Goal: Task Accomplishment & Management: Manage account settings

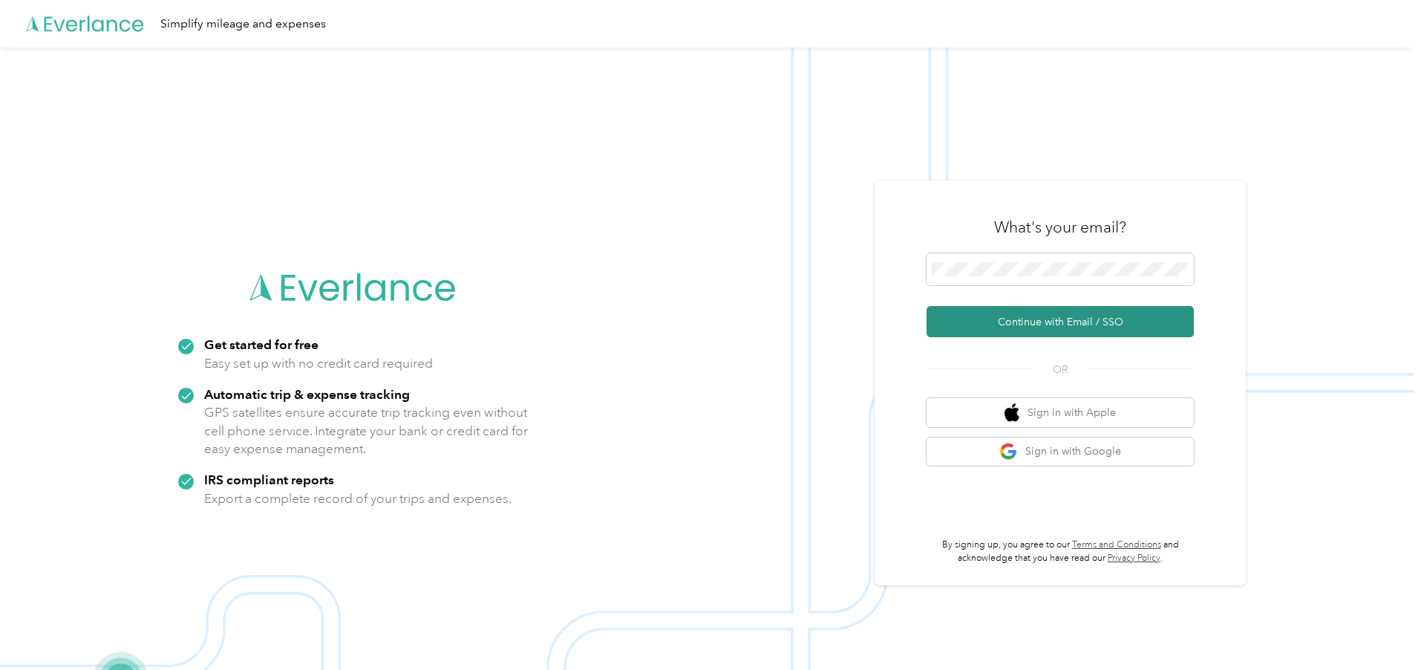
click at [997, 312] on button "Continue with Email / SSO" at bounding box center [1059, 321] width 267 height 31
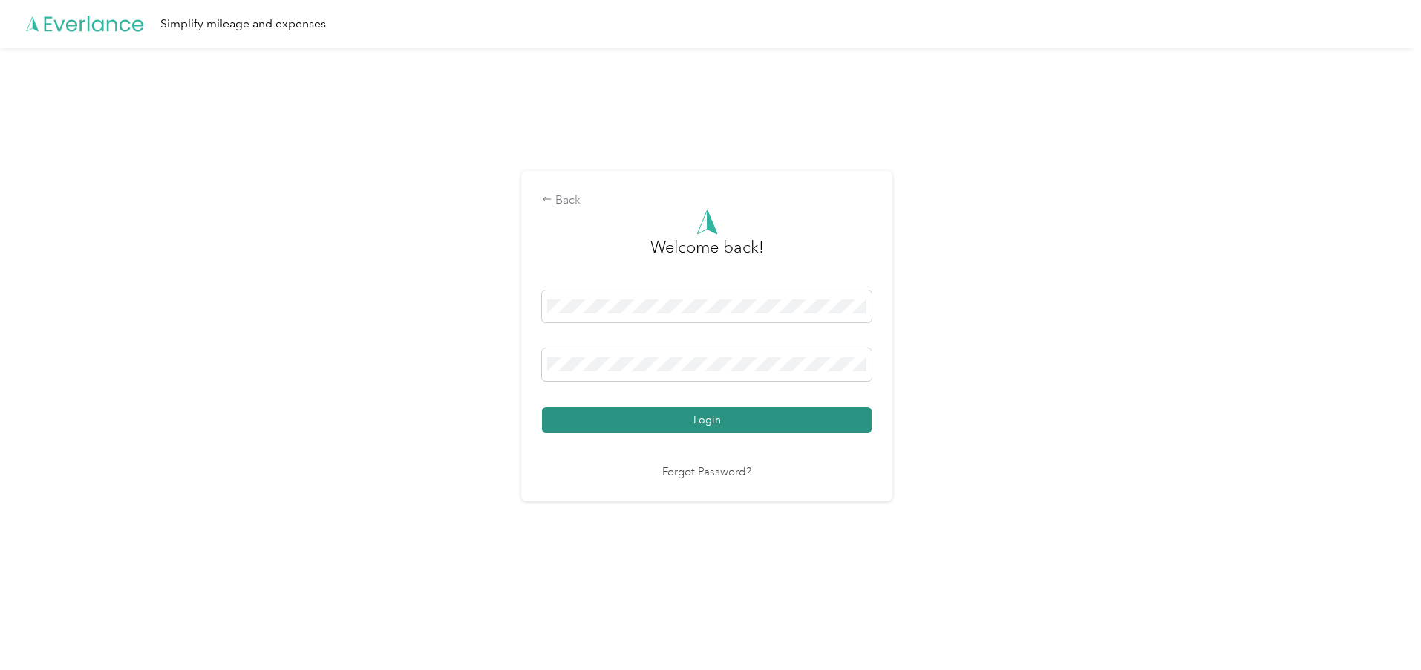
click at [632, 413] on button "Login" at bounding box center [707, 420] width 330 height 26
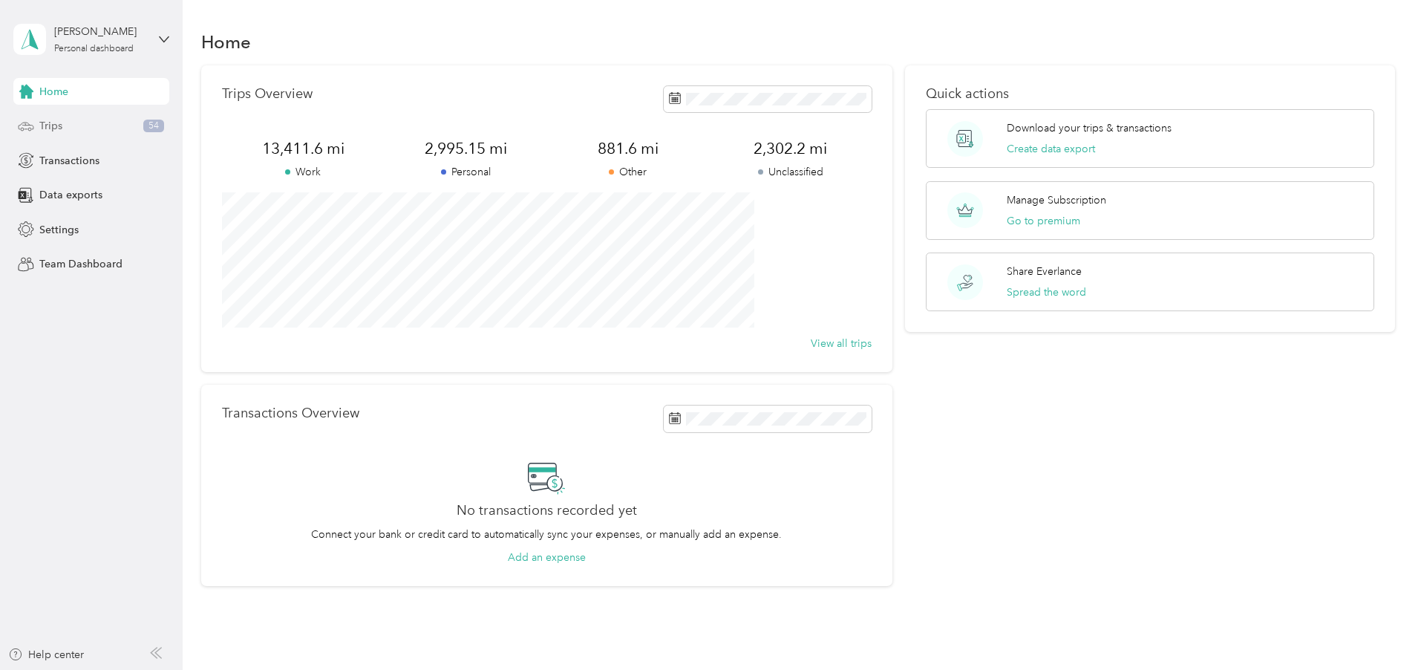
click at [51, 116] on div "Trips 54" at bounding box center [91, 126] width 156 height 27
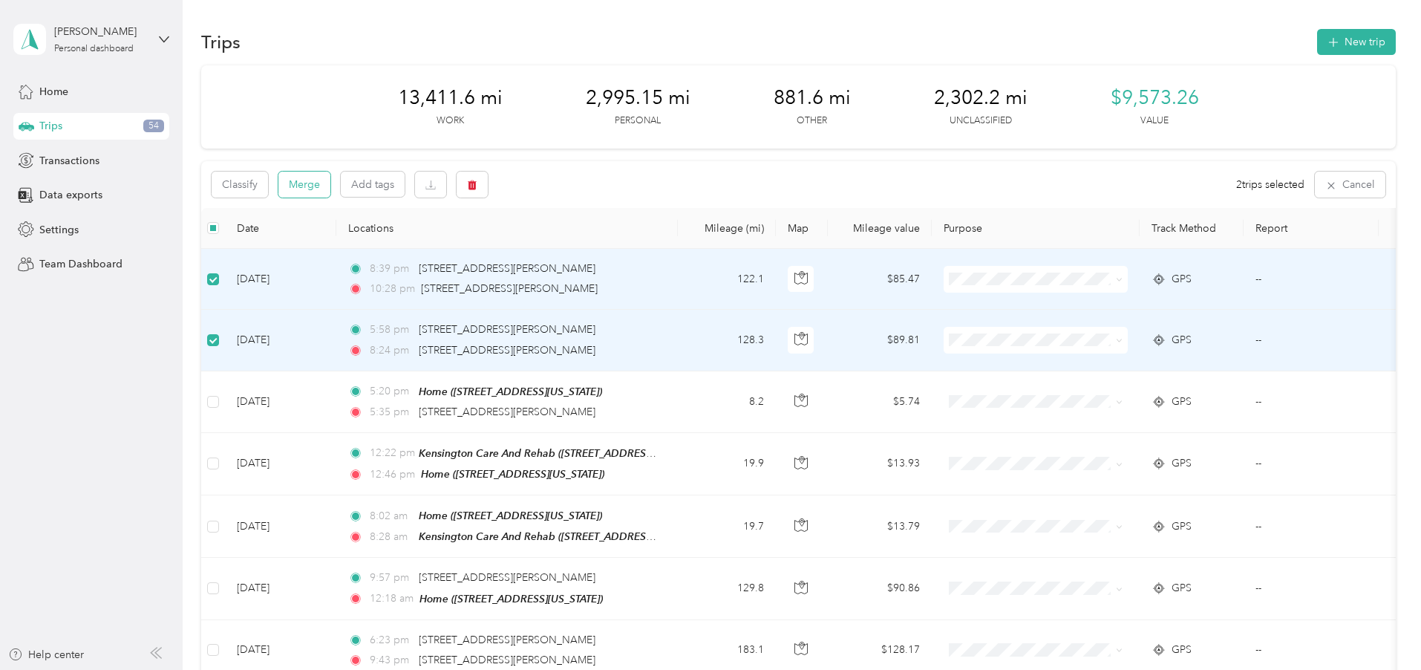
click at [330, 183] on button "Merge" at bounding box center [304, 184] width 52 height 26
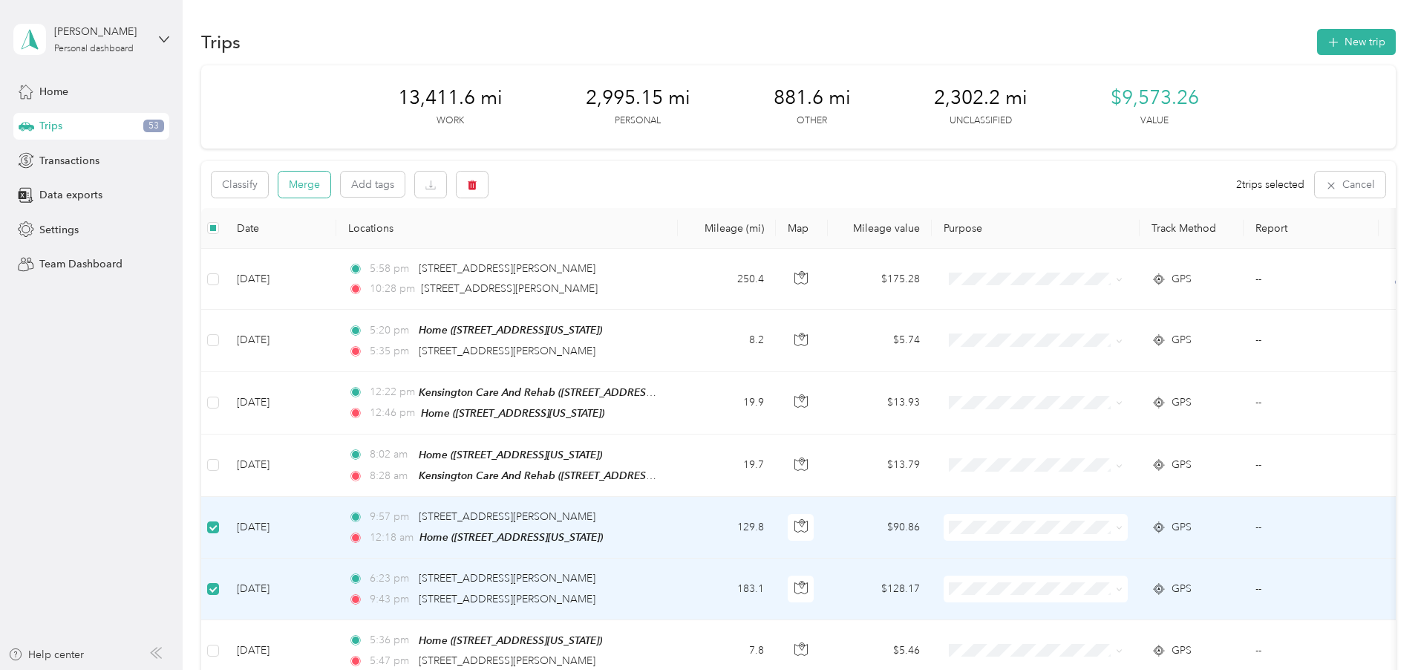
click at [330, 184] on button "Merge" at bounding box center [304, 184] width 52 height 26
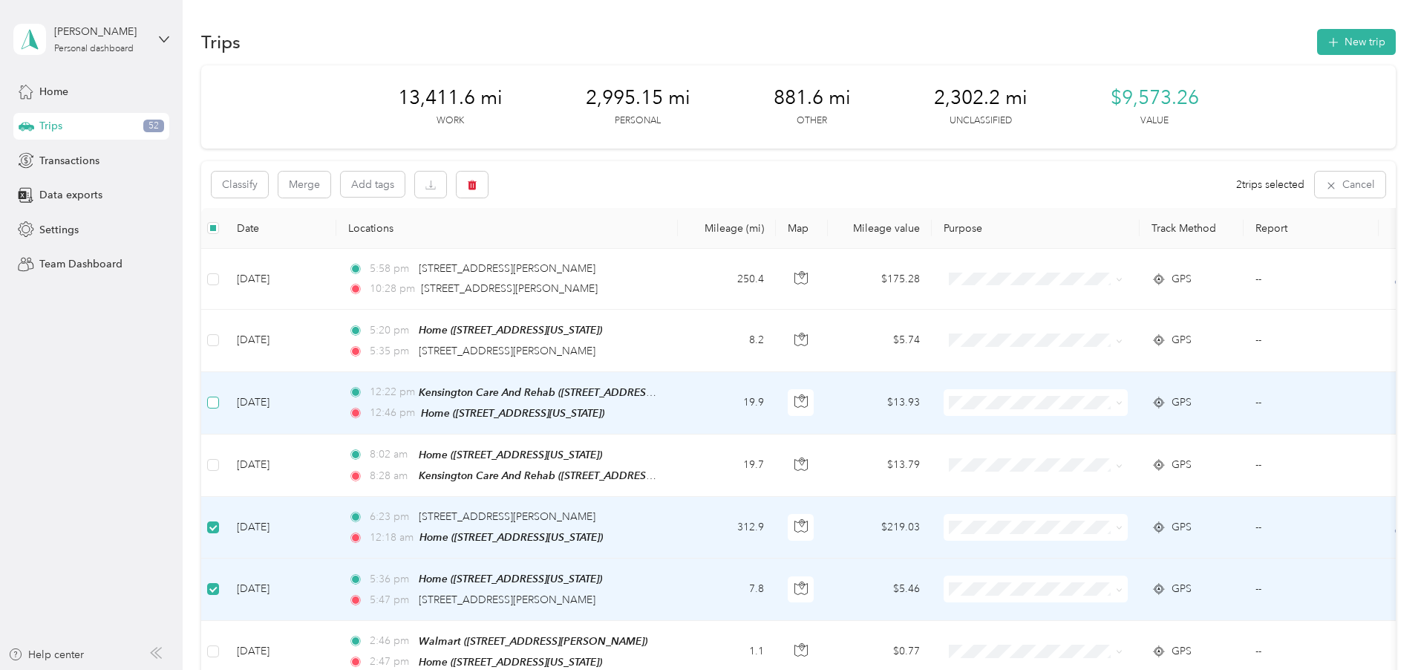
click at [219, 409] on label at bounding box center [213, 402] width 12 height 16
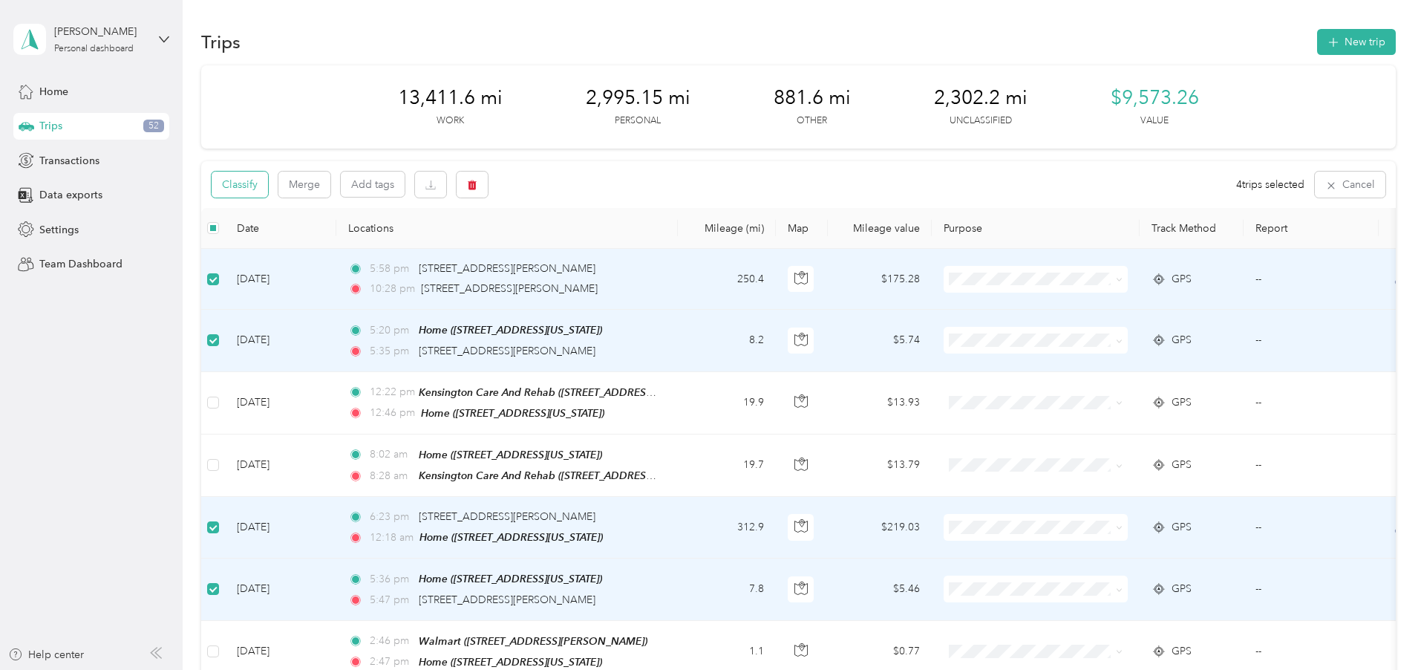
click at [268, 171] on button "Classify" at bounding box center [240, 184] width 56 height 26
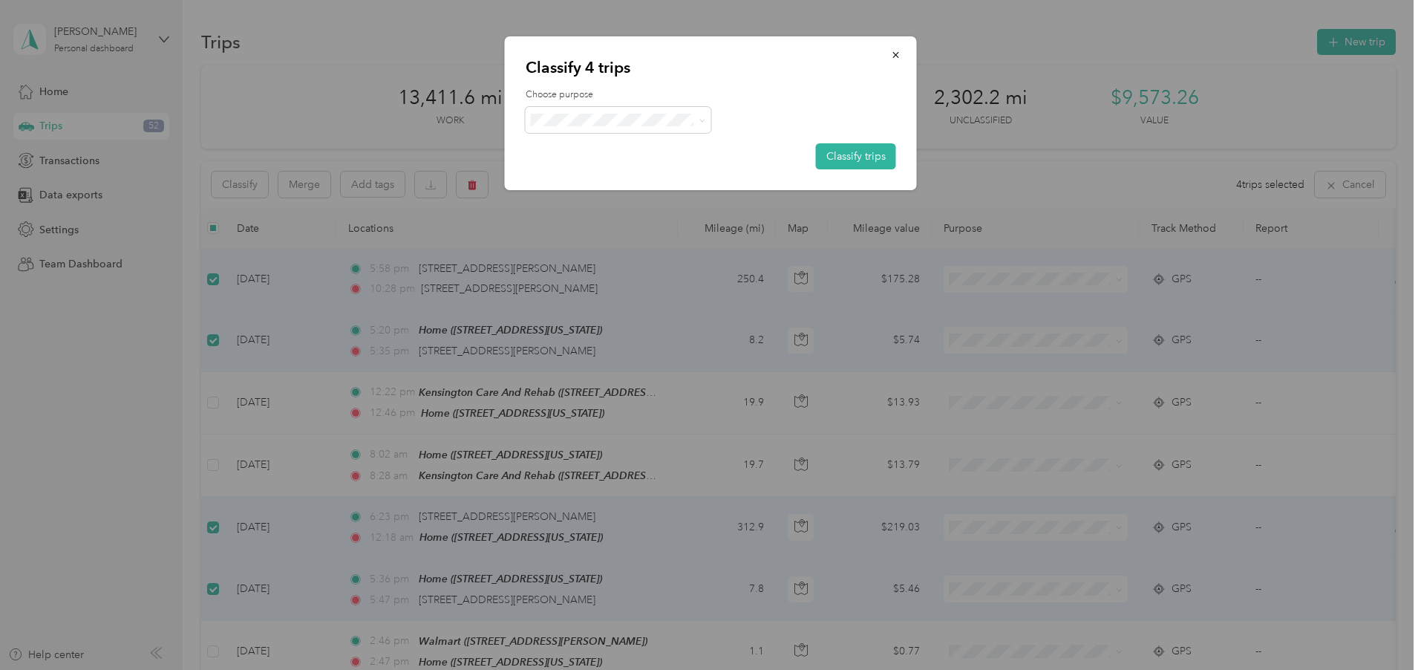
click at [597, 238] on li "SSB LLC" at bounding box center [619, 229] width 186 height 29
click at [839, 145] on button "Classify trips" at bounding box center [856, 156] width 80 height 26
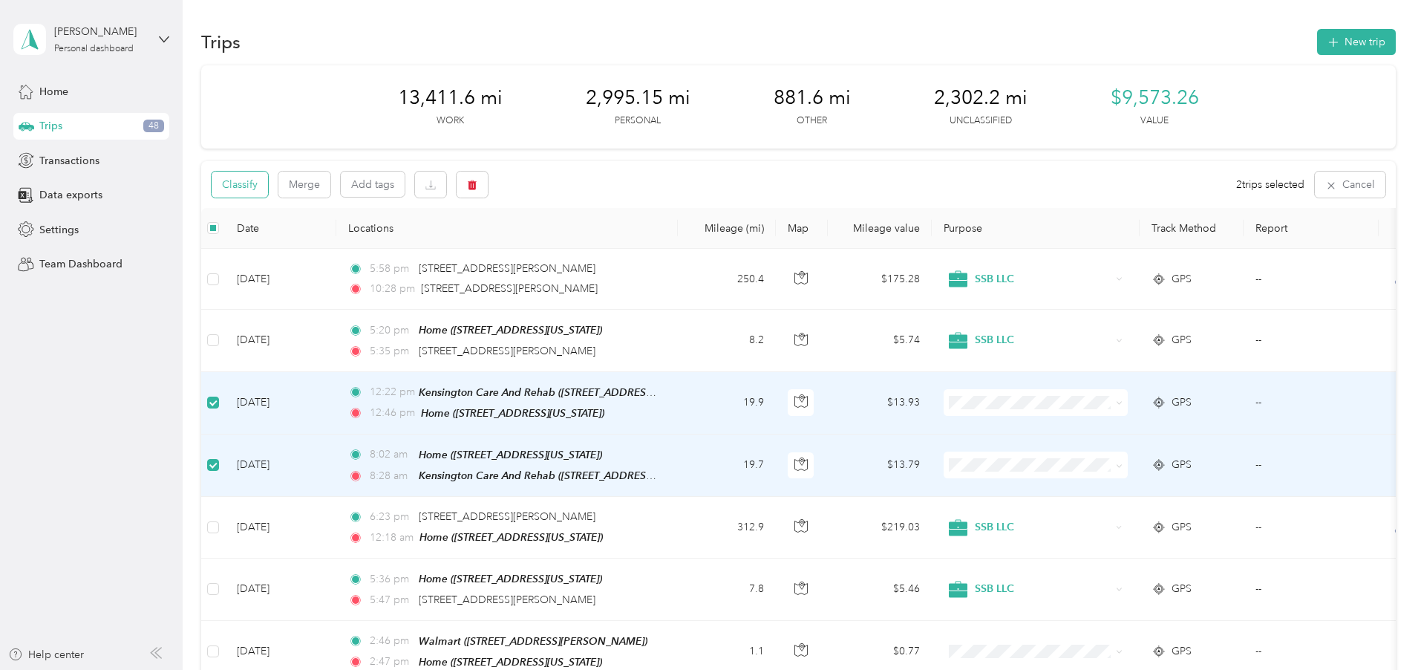
click at [268, 188] on button "Classify" at bounding box center [240, 184] width 56 height 26
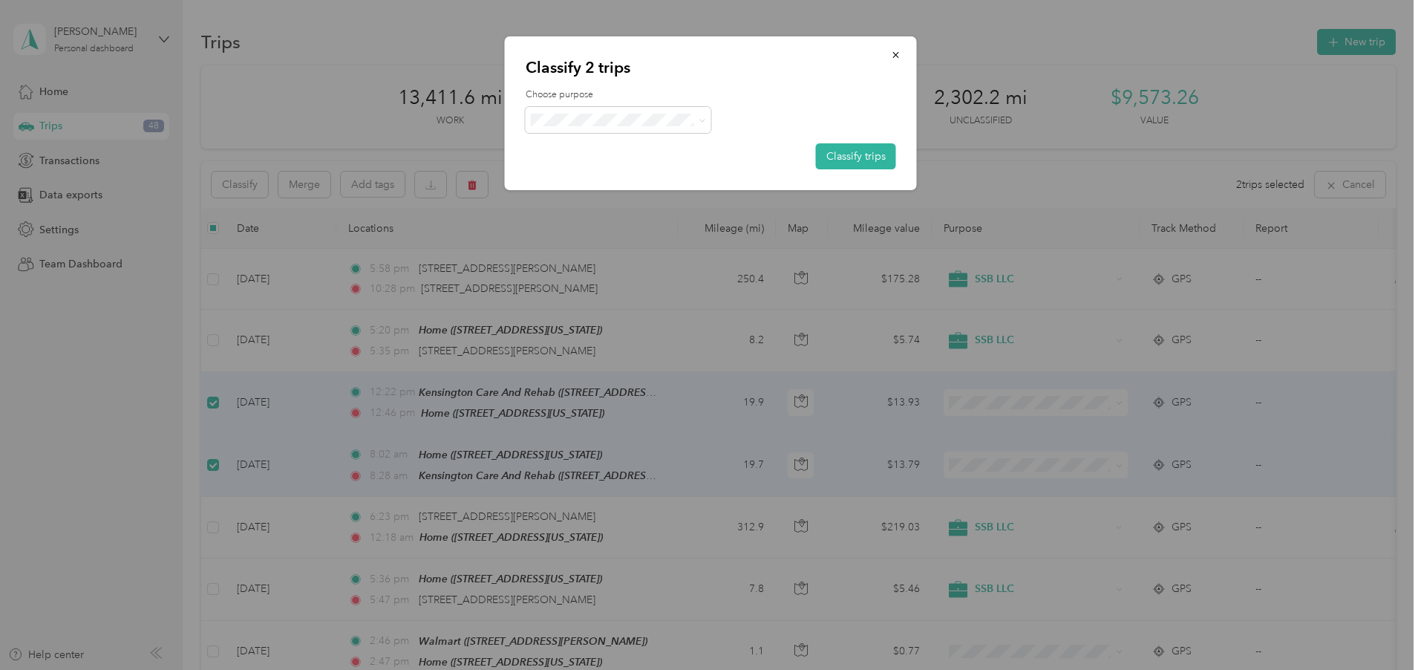
click at [595, 151] on li "Work" at bounding box center [619, 148] width 186 height 29
click at [855, 160] on button "Classify trips" at bounding box center [856, 156] width 80 height 26
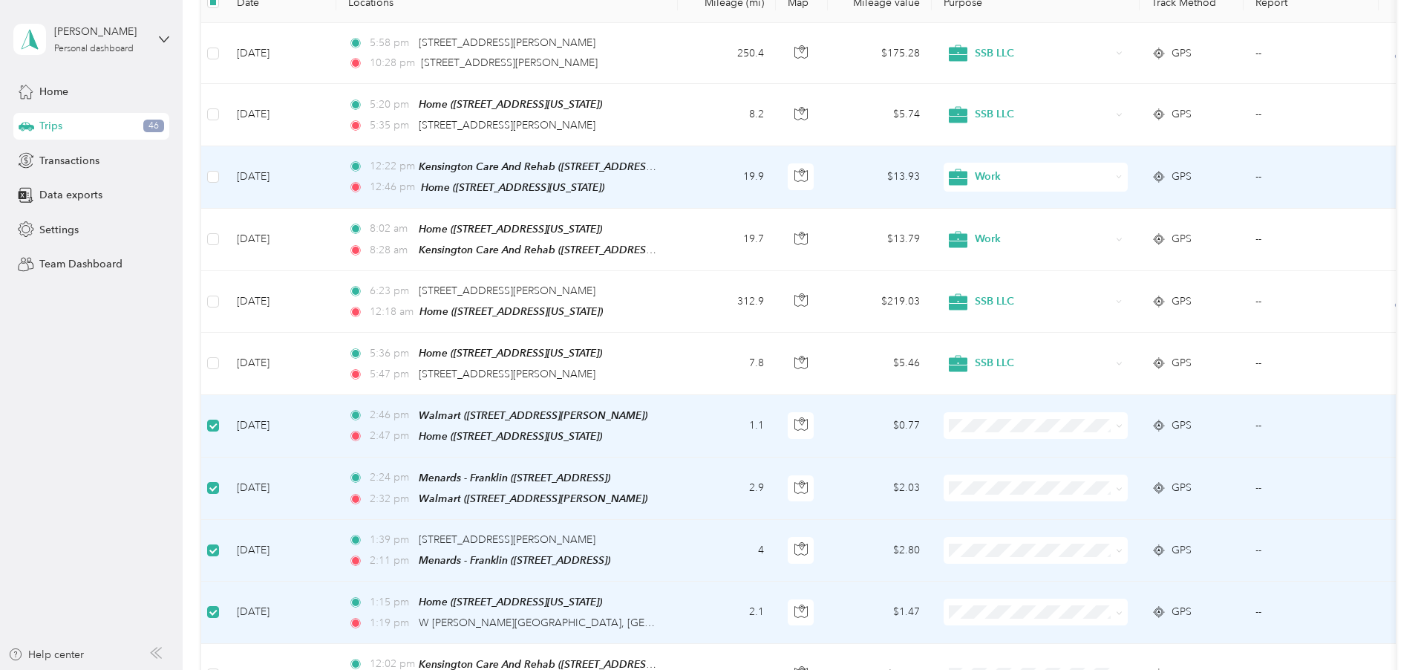
scroll to position [150, 0]
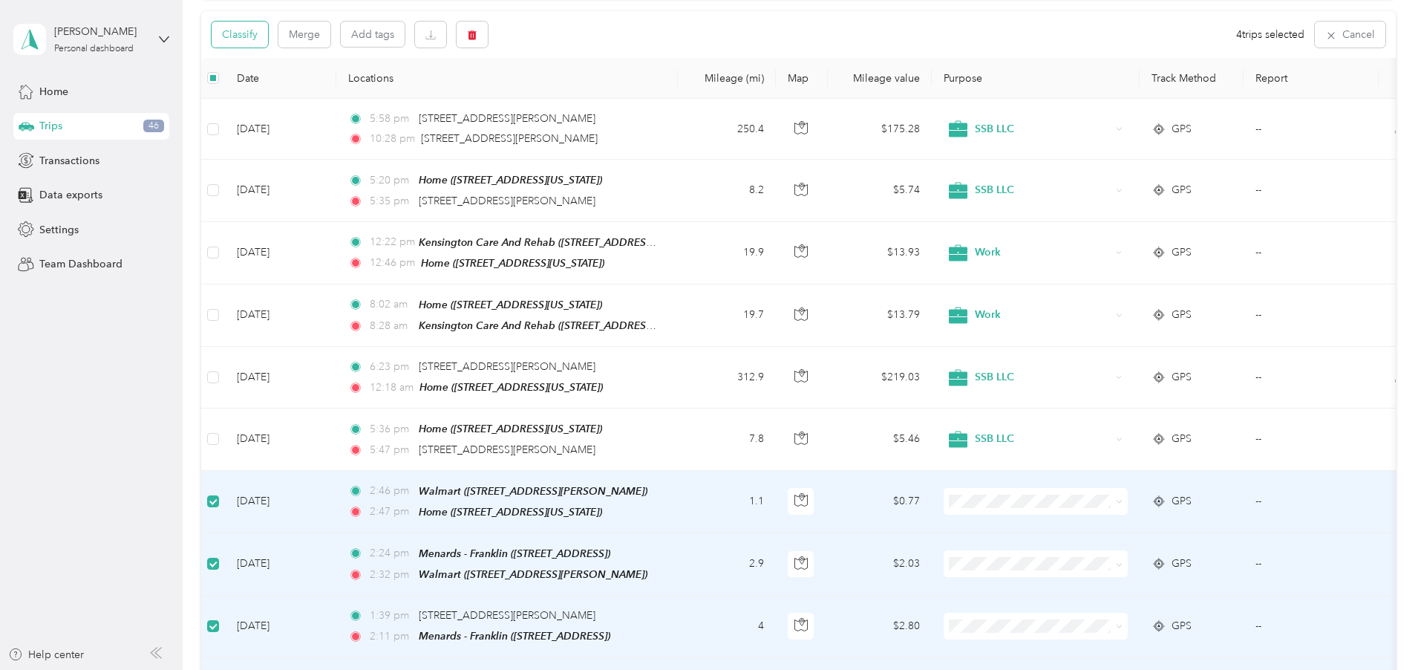
click at [268, 42] on button "Classify" at bounding box center [240, 35] width 56 height 26
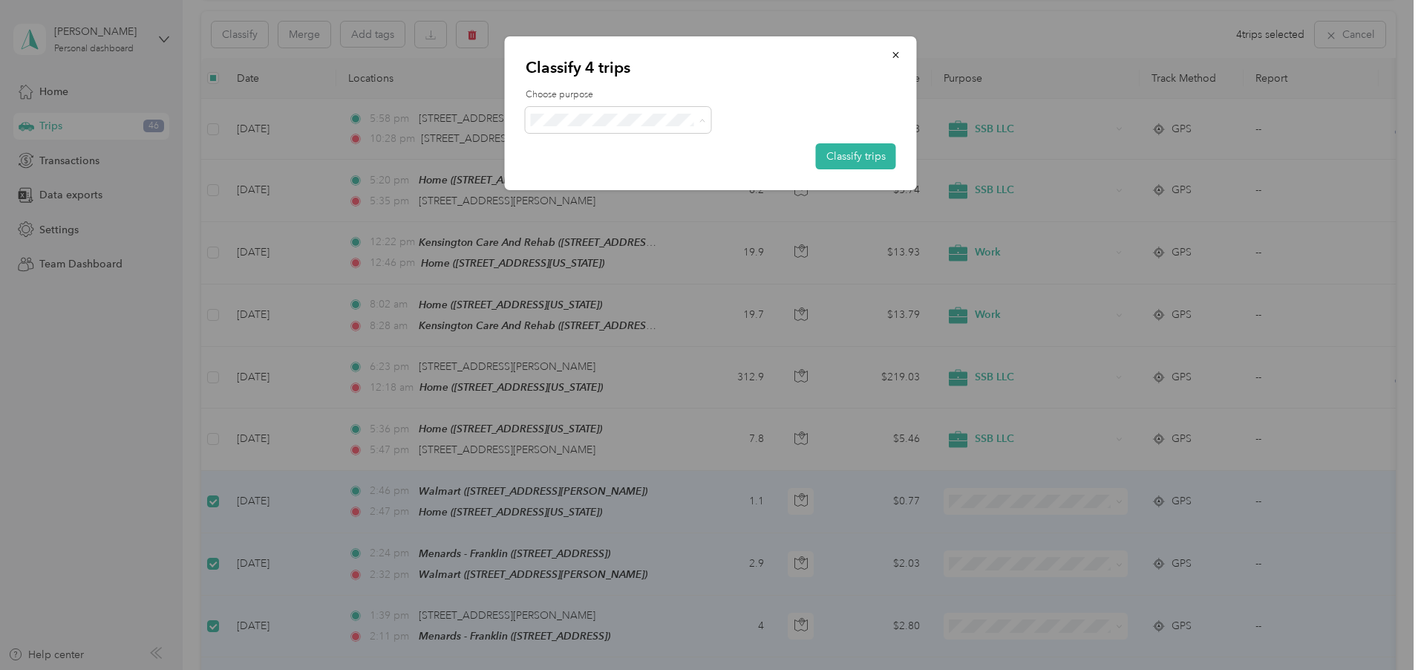
click at [568, 183] on li "Personal" at bounding box center [619, 177] width 186 height 29
click at [826, 155] on button "Classify trips" at bounding box center [856, 156] width 80 height 26
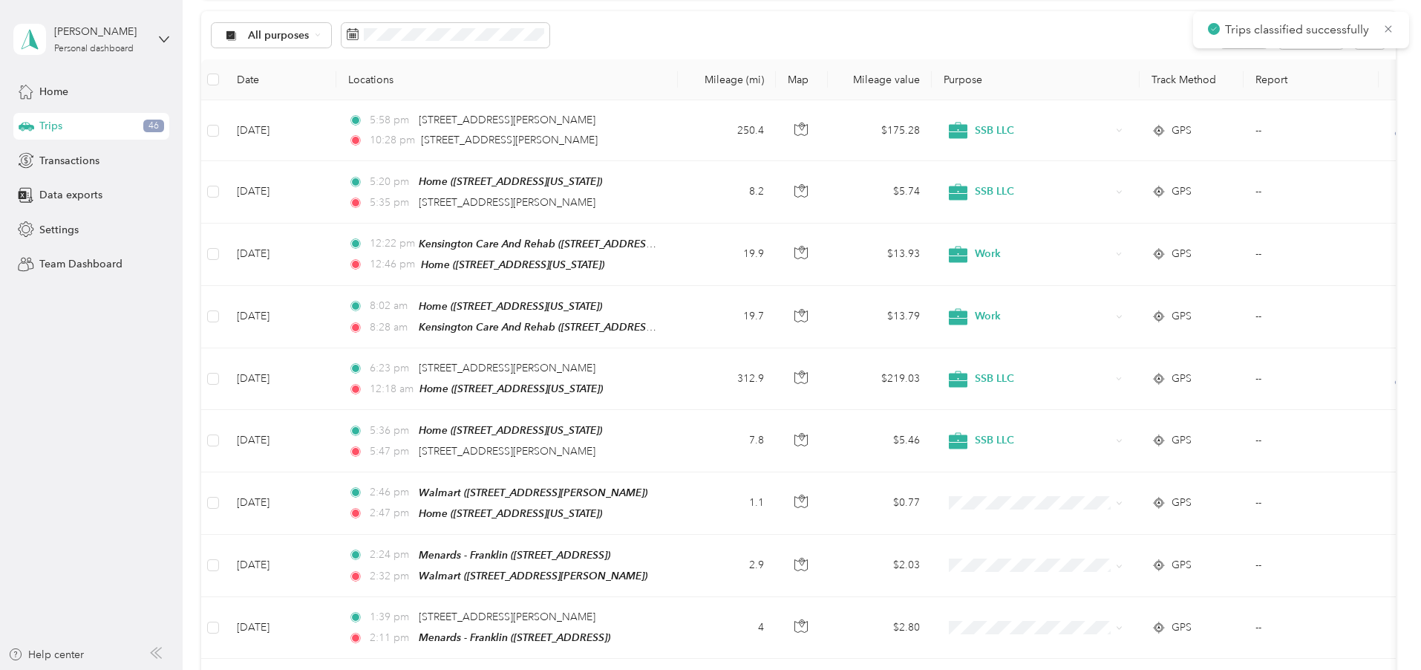
scroll to position [151, 0]
click at [310, 38] on span "All purposes" at bounding box center [279, 34] width 62 height 10
click at [363, 93] on span "Unclassified" at bounding box center [387, 92] width 78 height 16
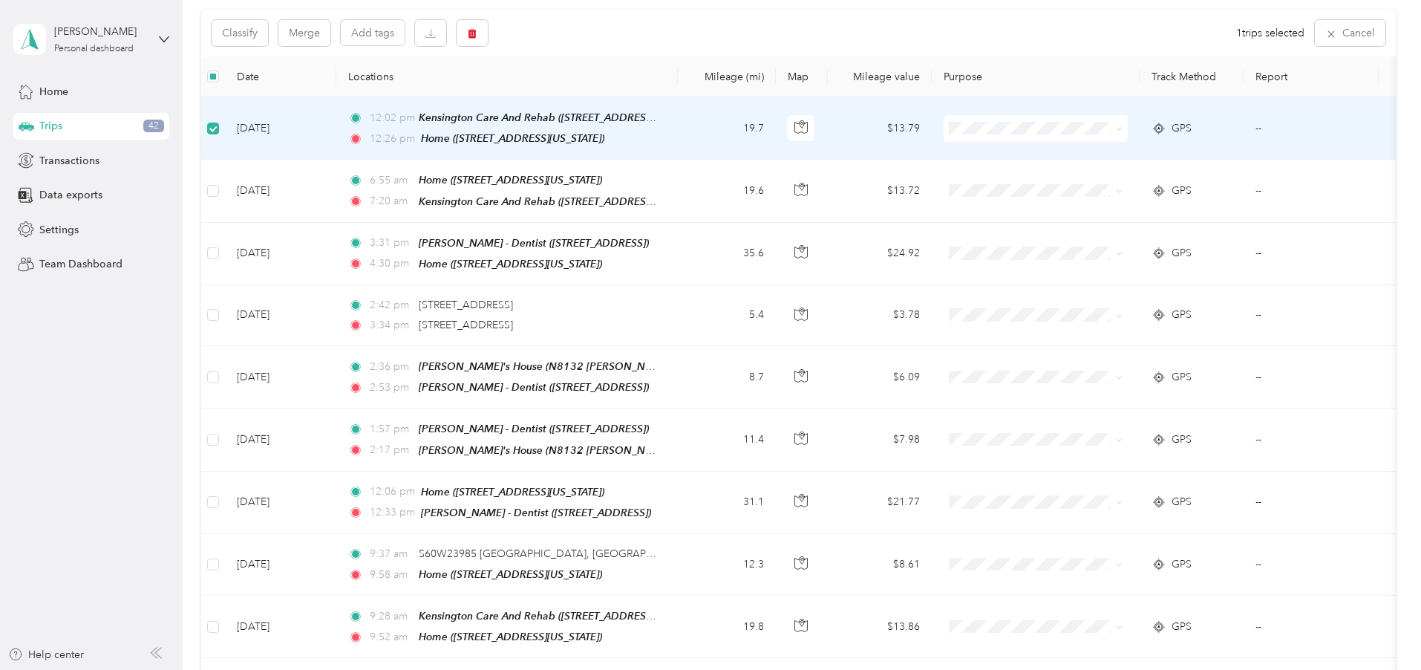
scroll to position [150, 0]
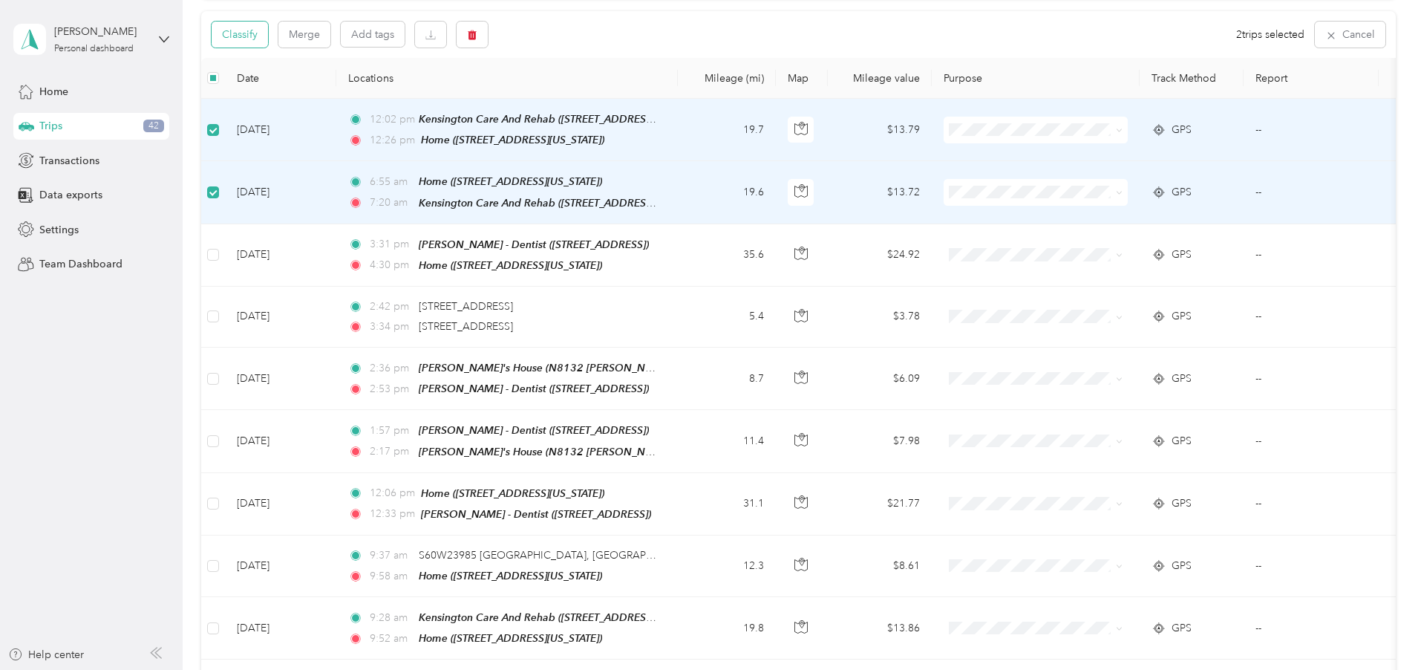
click at [268, 27] on button "Classify" at bounding box center [240, 35] width 56 height 26
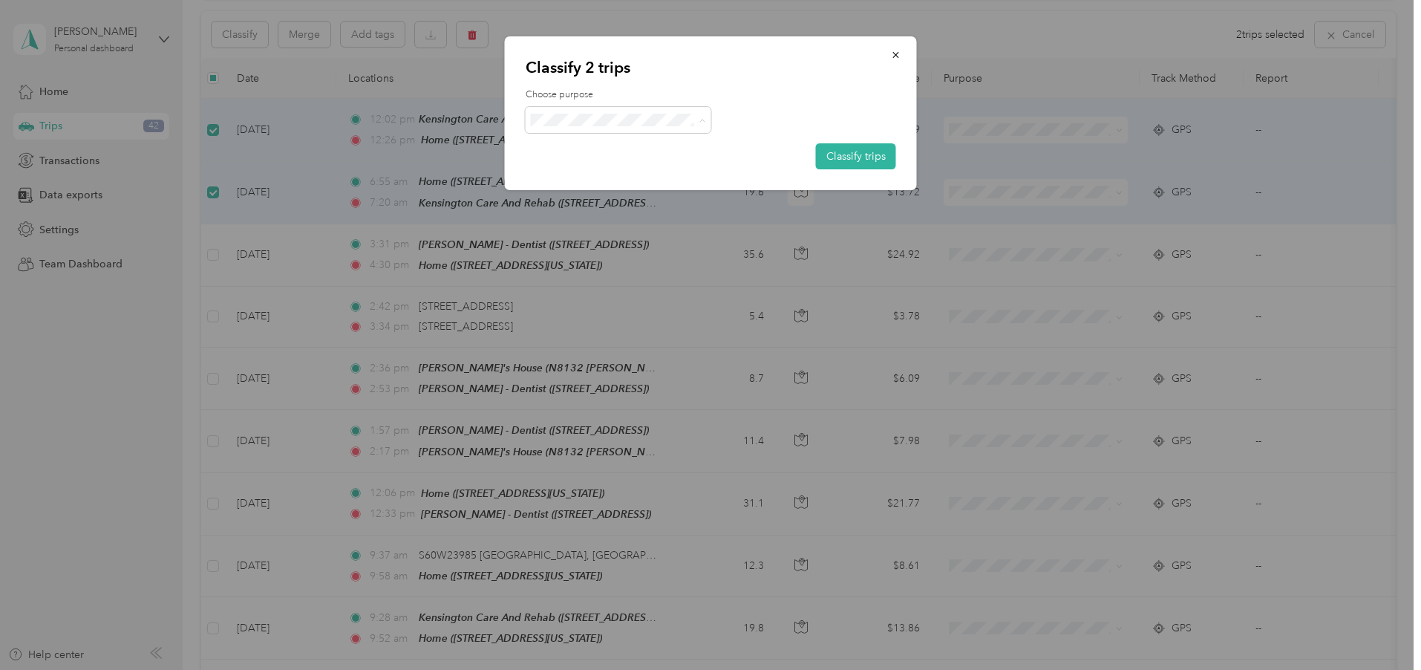
click at [581, 142] on span "Work" at bounding box center [631, 149] width 138 height 16
click at [886, 165] on button "Classify trips" at bounding box center [856, 156] width 80 height 26
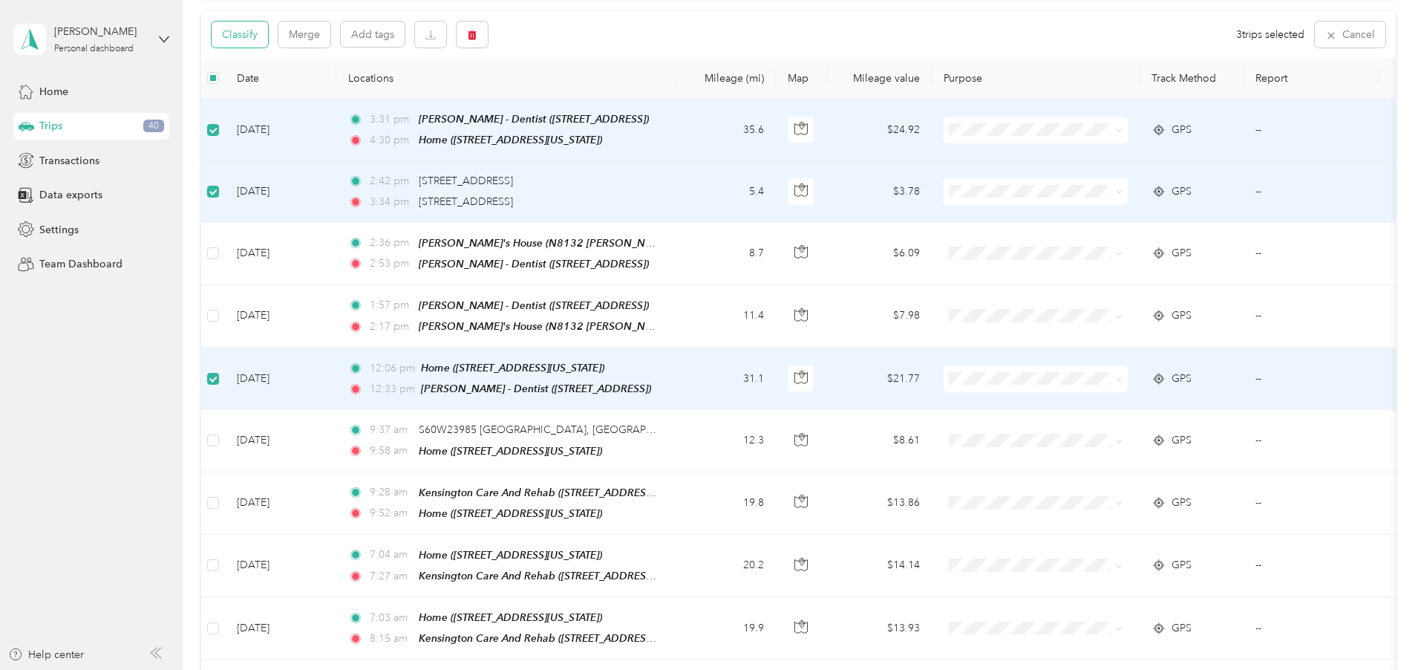
click at [268, 30] on button "Classify" at bounding box center [240, 35] width 56 height 26
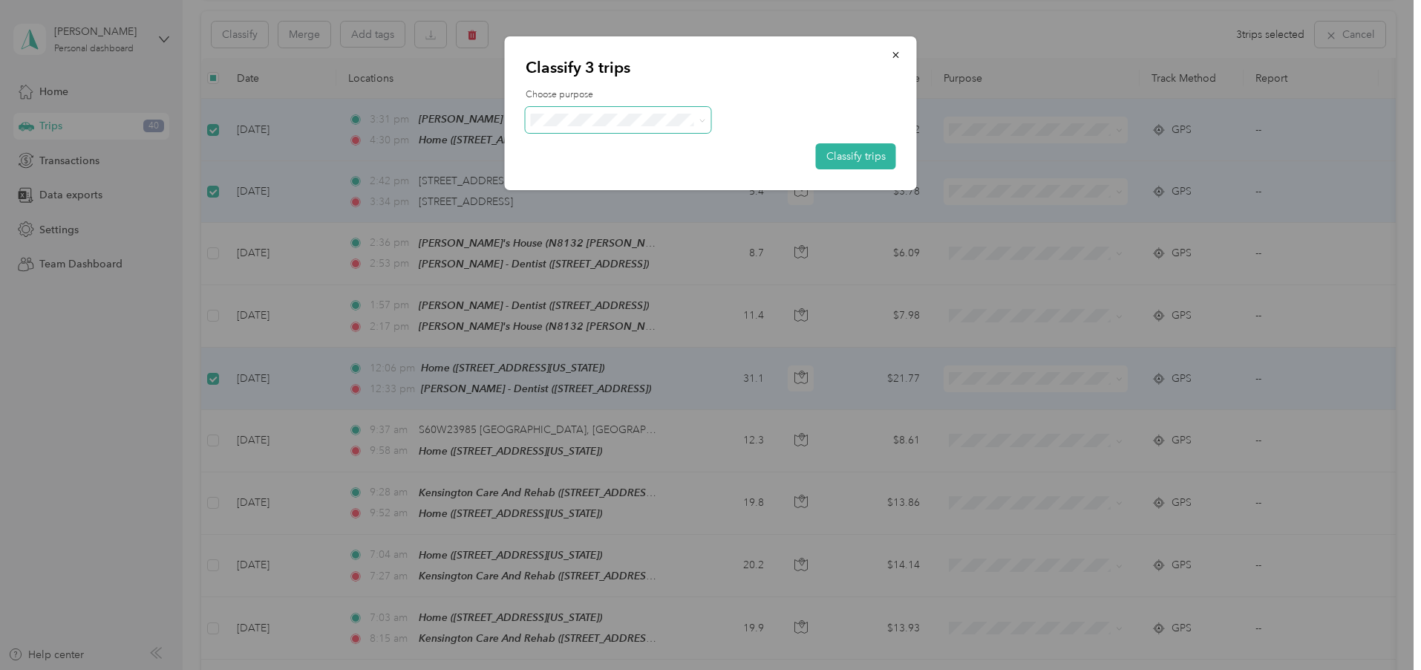
click at [688, 113] on span at bounding box center [619, 120] width 186 height 26
click at [695, 117] on span at bounding box center [699, 120] width 12 height 16
click at [701, 121] on icon at bounding box center [701, 120] width 4 height 3
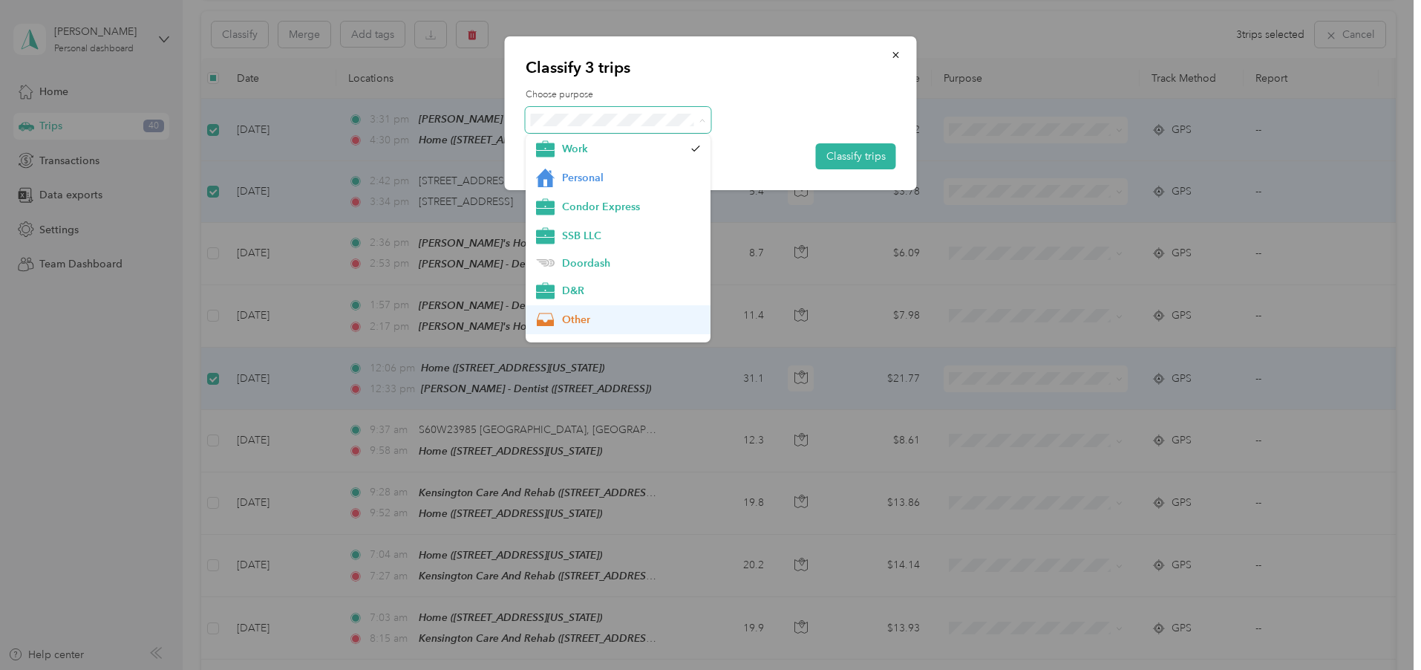
scroll to position [76, 0]
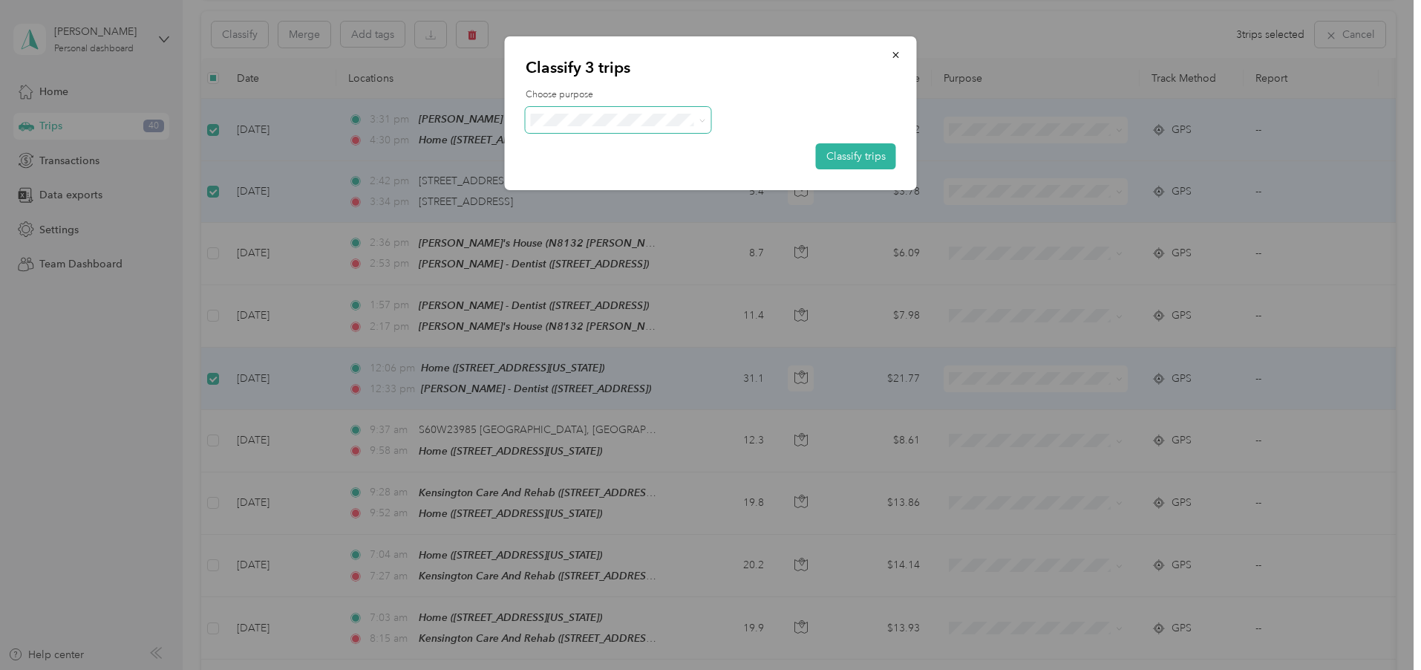
click at [595, 324] on span "Medical" at bounding box center [631, 329] width 138 height 16
click at [841, 148] on button "Classify trips" at bounding box center [856, 156] width 80 height 26
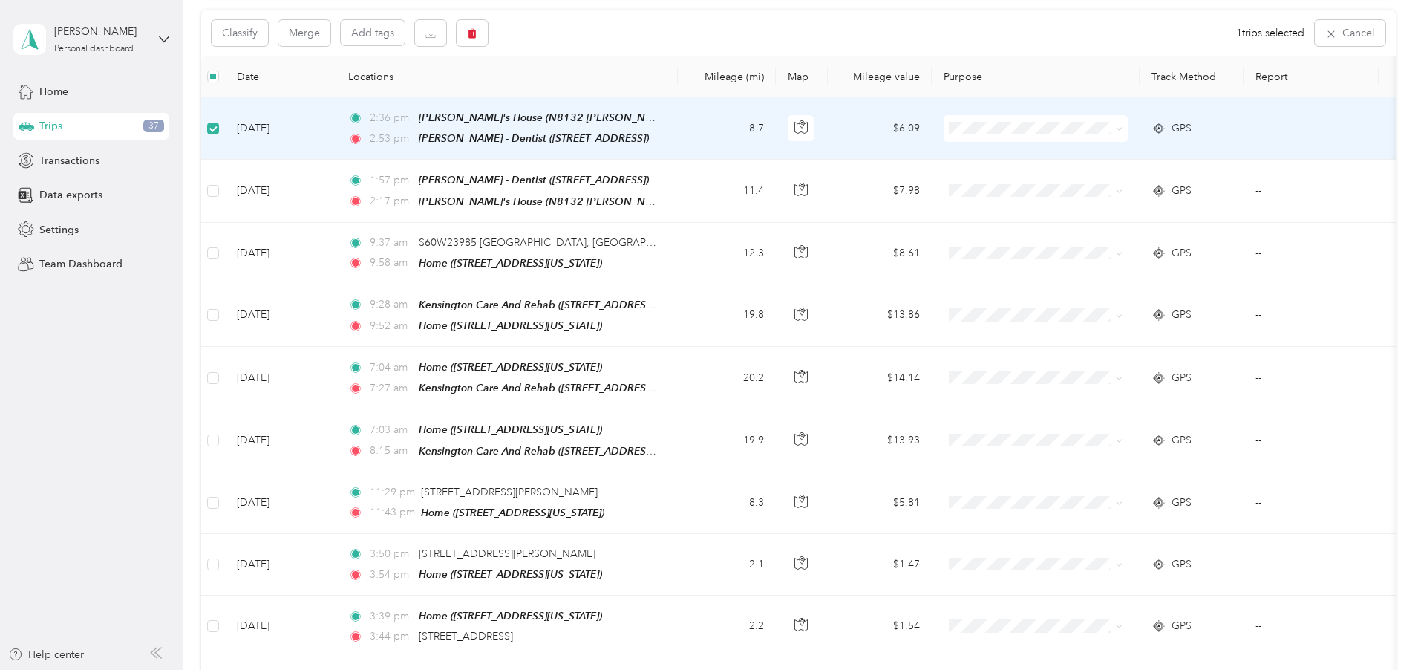
scroll to position [150, 0]
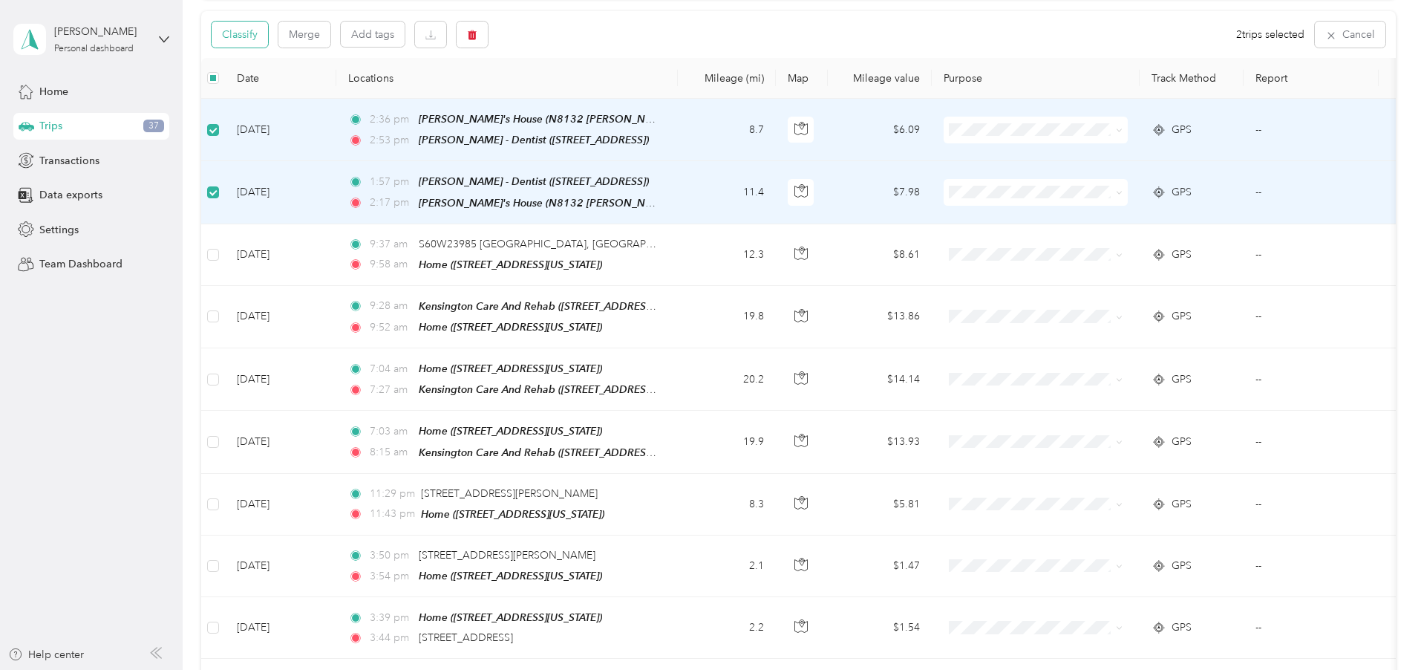
click at [268, 36] on button "Classify" at bounding box center [240, 35] width 56 height 26
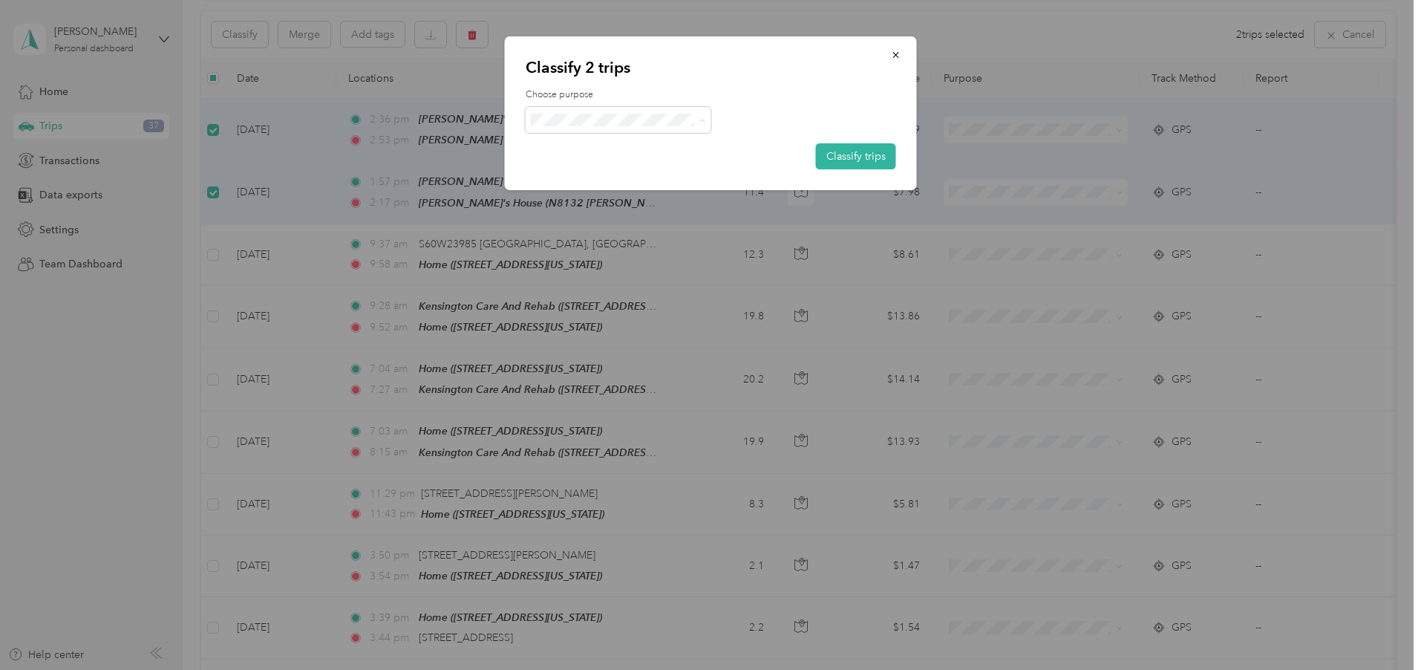
click at [613, 174] on span "Personal" at bounding box center [631, 178] width 138 height 16
click at [824, 152] on button "Classify trips" at bounding box center [856, 156] width 80 height 26
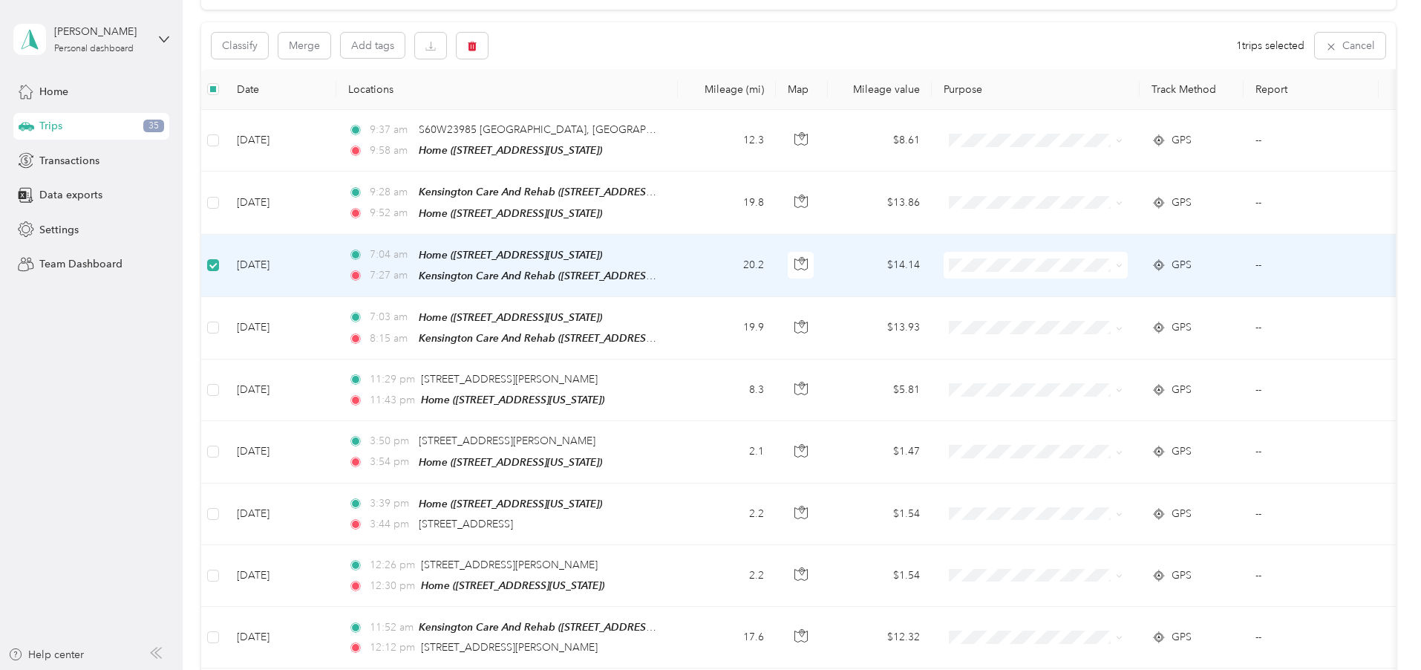
scroll to position [0, 0]
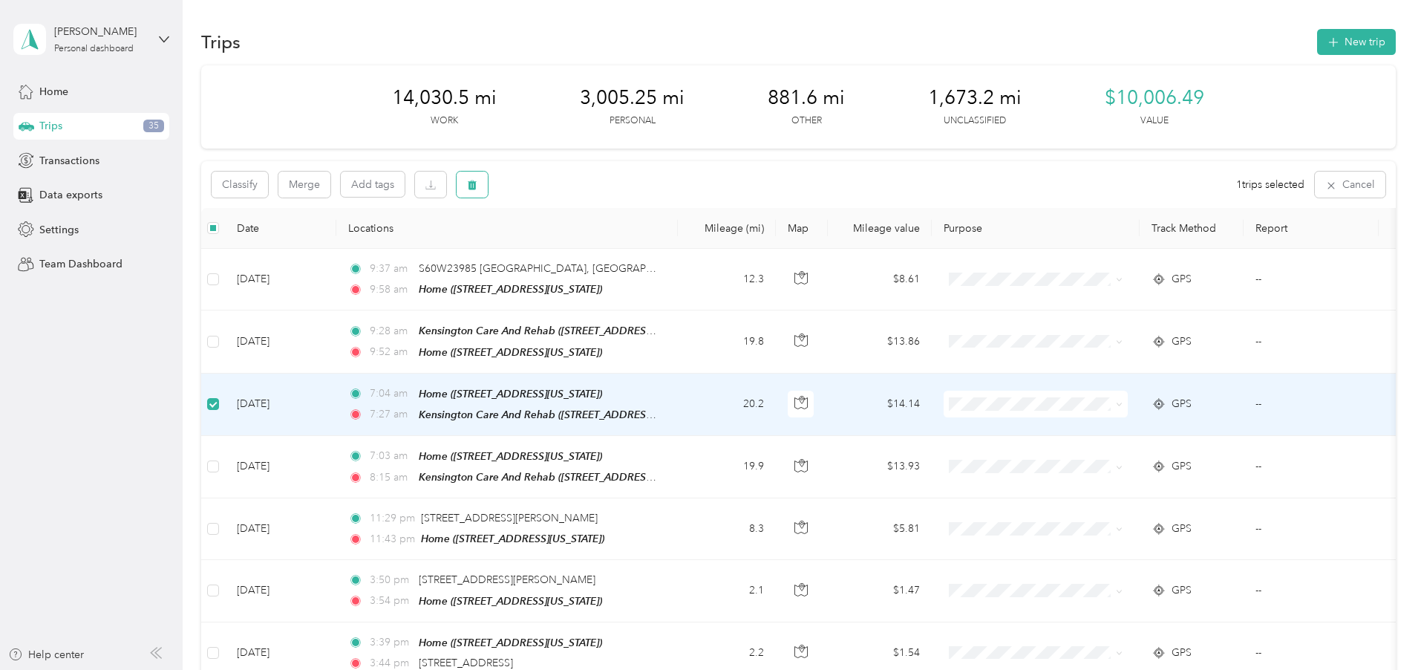
click at [488, 179] on button "button" at bounding box center [471, 184] width 31 height 26
click at [682, 242] on button "Yes" at bounding box center [681, 247] width 29 height 24
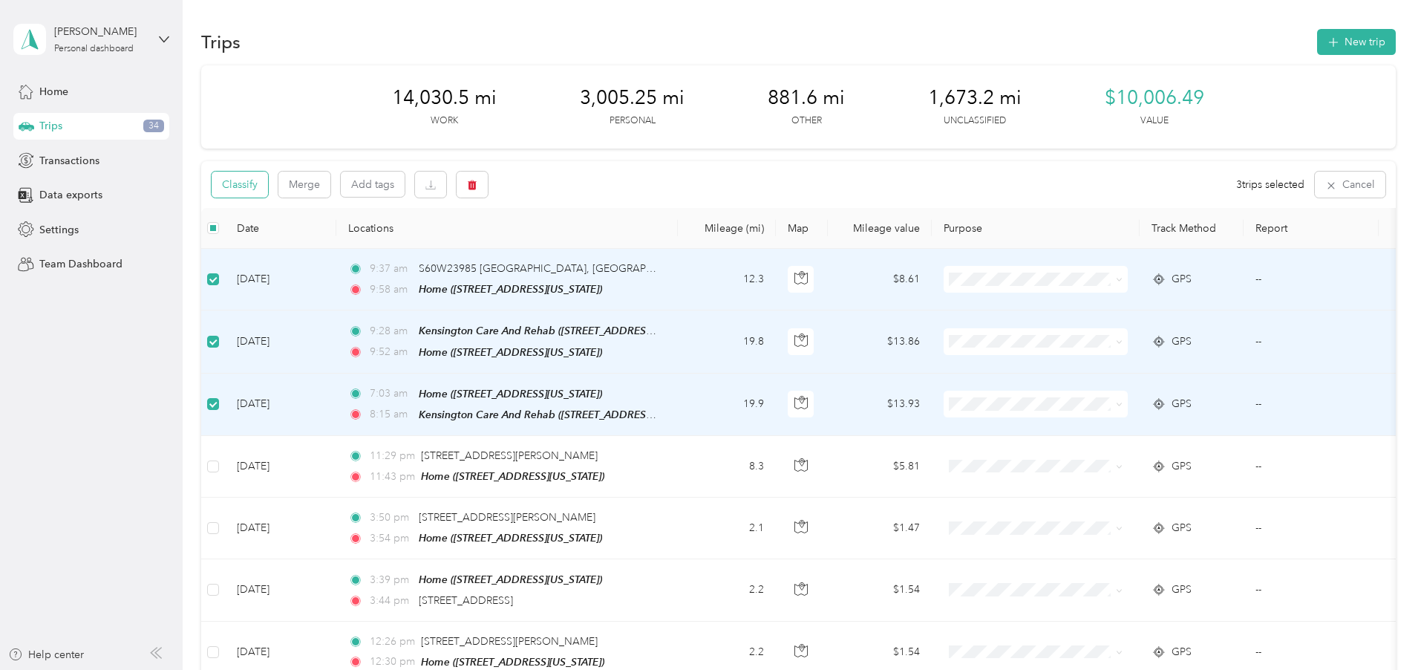
click at [268, 179] on button "Classify" at bounding box center [240, 184] width 56 height 26
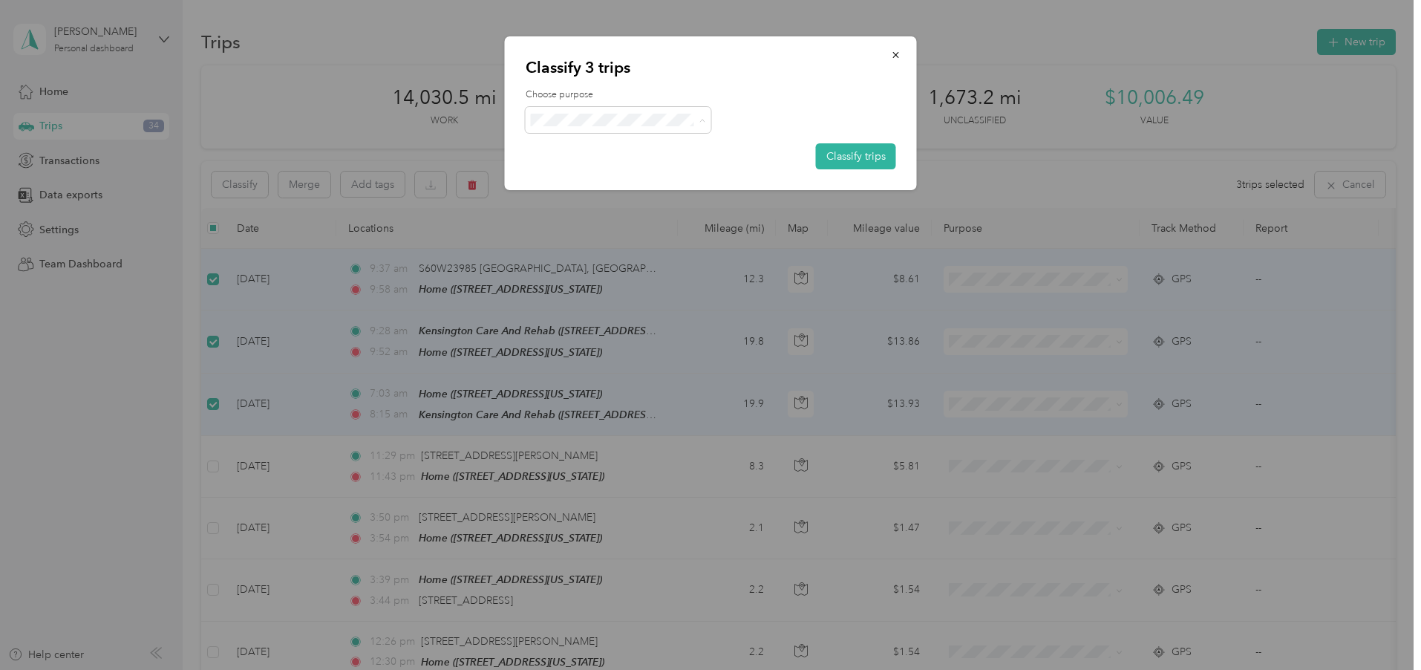
click at [568, 143] on span "Work" at bounding box center [631, 149] width 138 height 16
click at [834, 152] on button "Classify trips" at bounding box center [856, 156] width 80 height 26
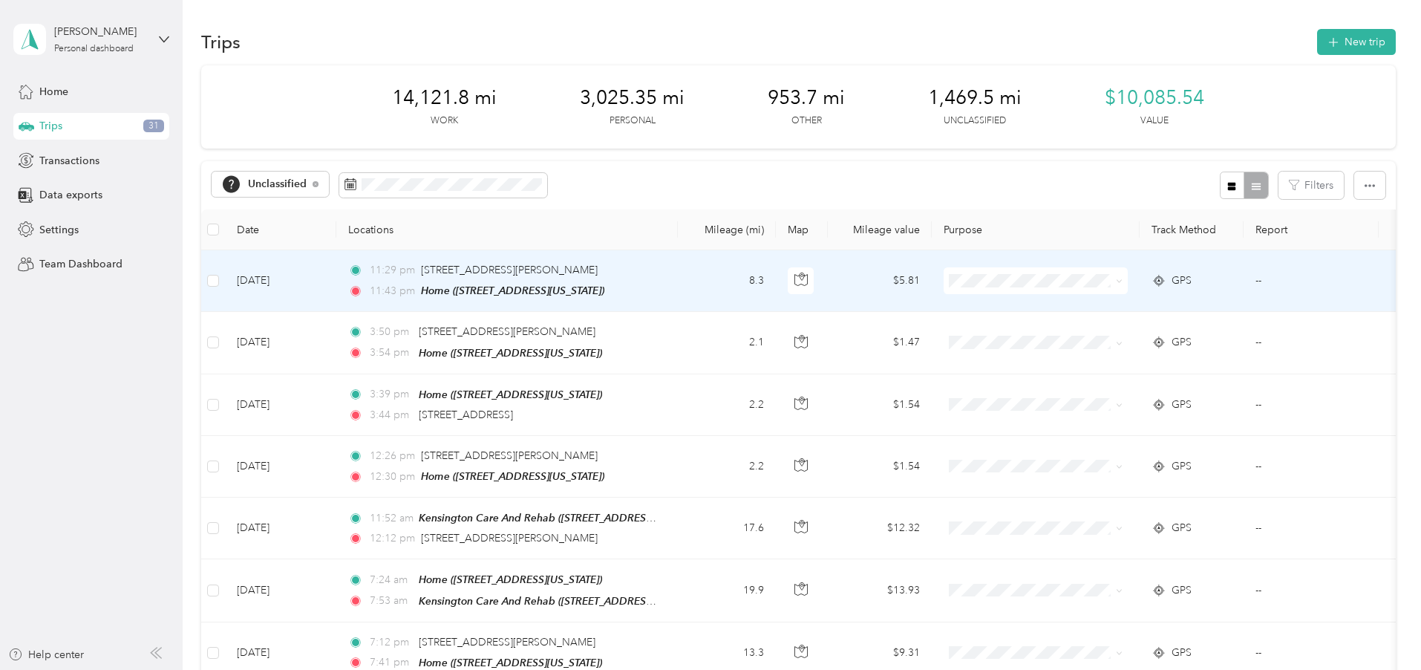
click at [1088, 395] on span "SSB LLC" at bounding box center [1148, 397] width 137 height 16
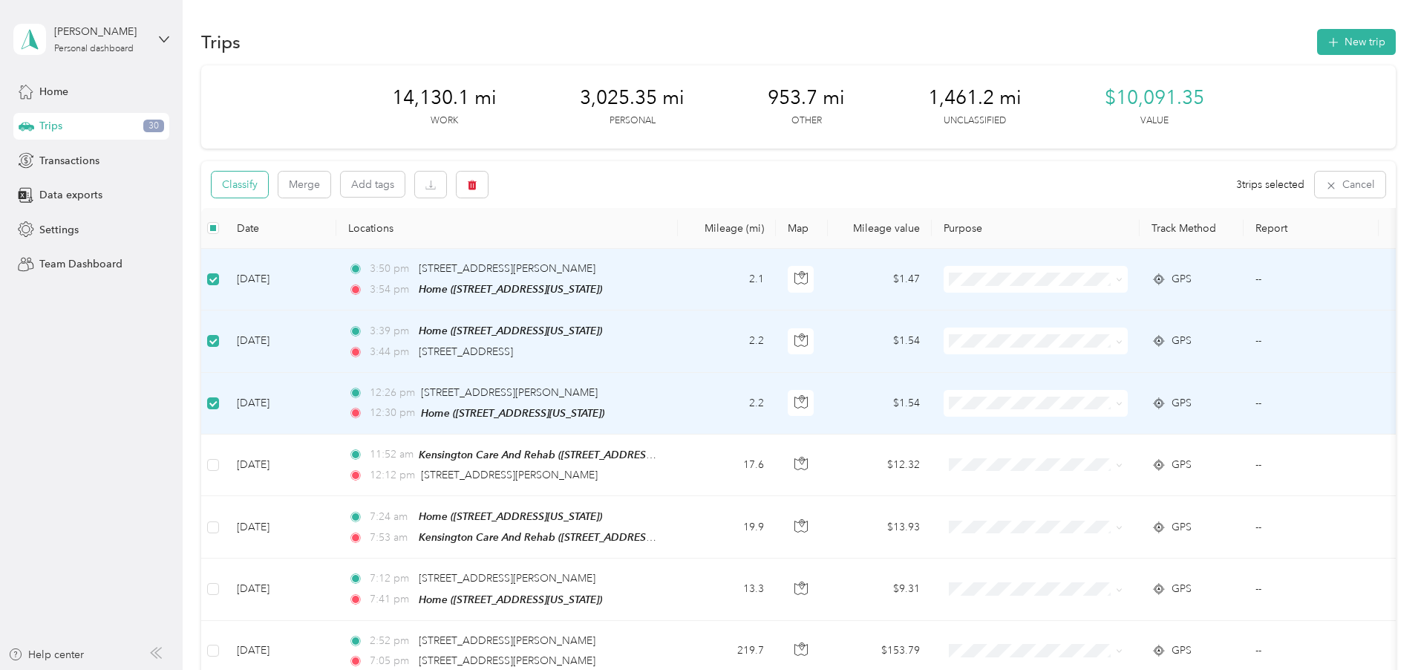
click at [268, 180] on button "Classify" at bounding box center [240, 184] width 56 height 26
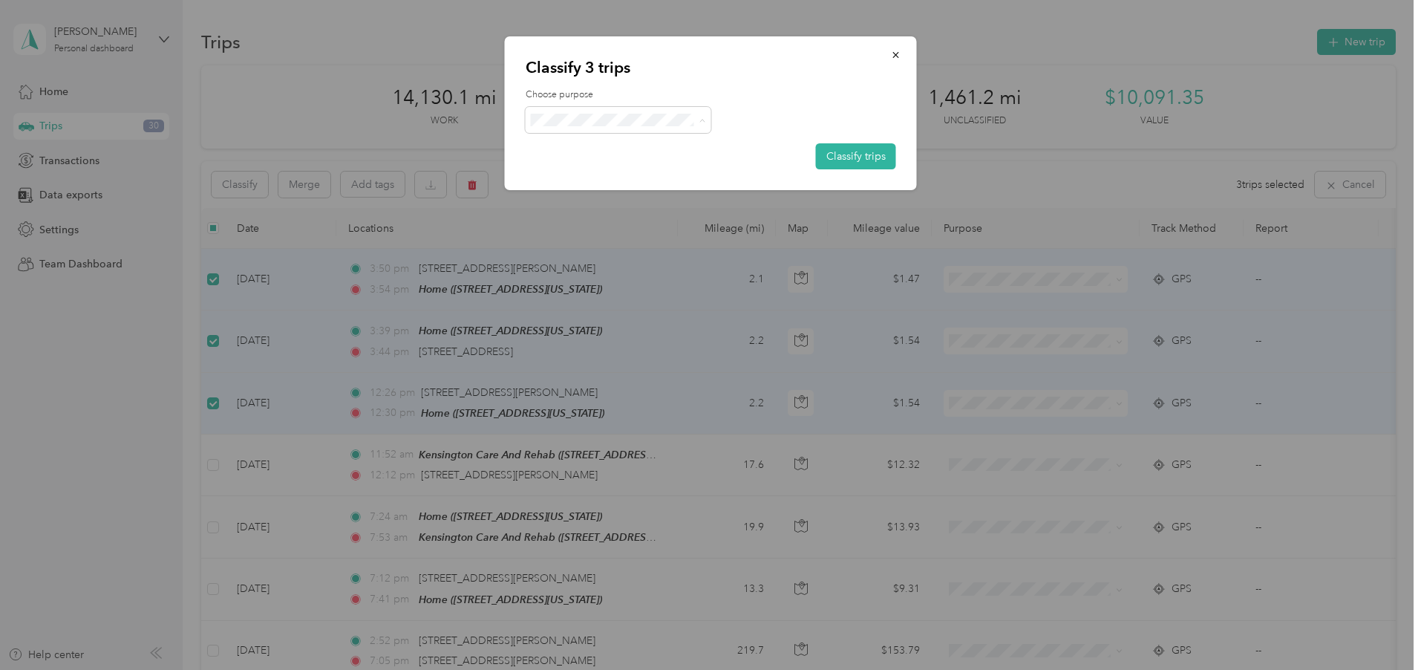
click at [597, 176] on span "Personal" at bounding box center [631, 178] width 138 height 16
click at [835, 156] on button "Classify trips" at bounding box center [856, 156] width 80 height 26
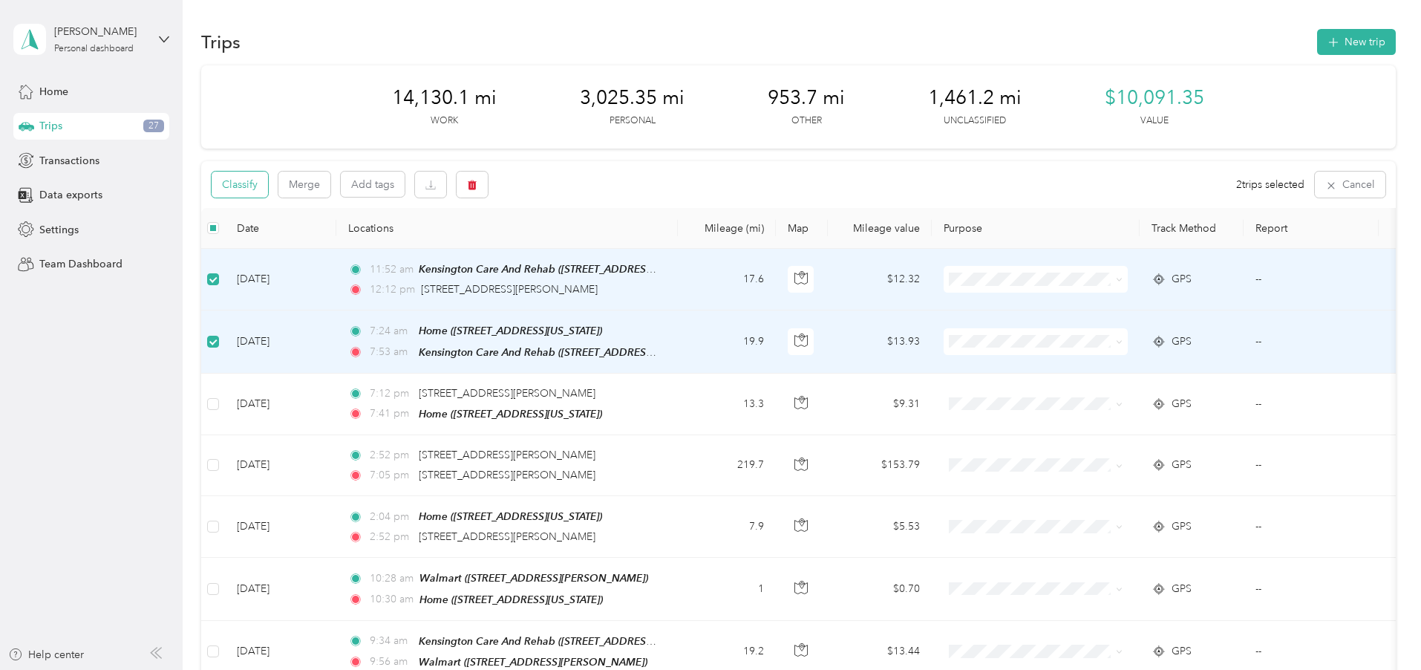
click at [268, 191] on button "Classify" at bounding box center [240, 184] width 56 height 26
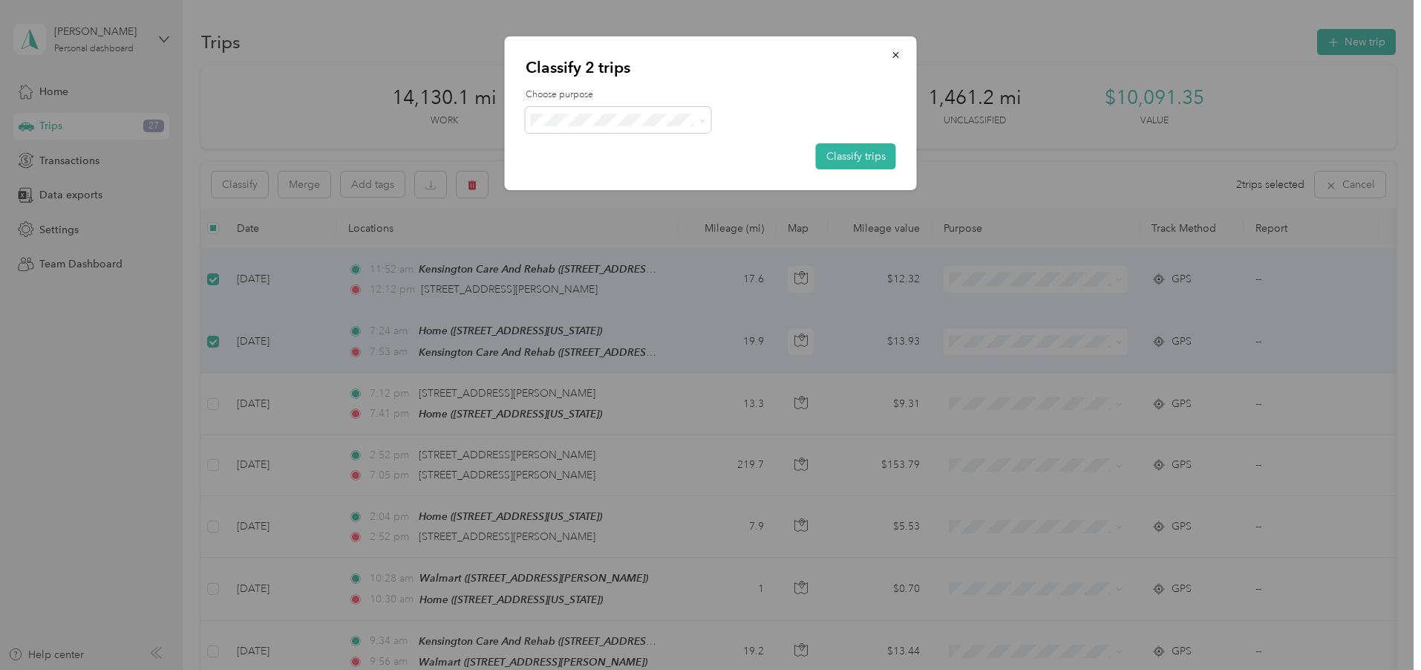
click at [572, 153] on li "Work" at bounding box center [619, 148] width 186 height 29
click at [859, 153] on button "Classify trips" at bounding box center [856, 156] width 80 height 26
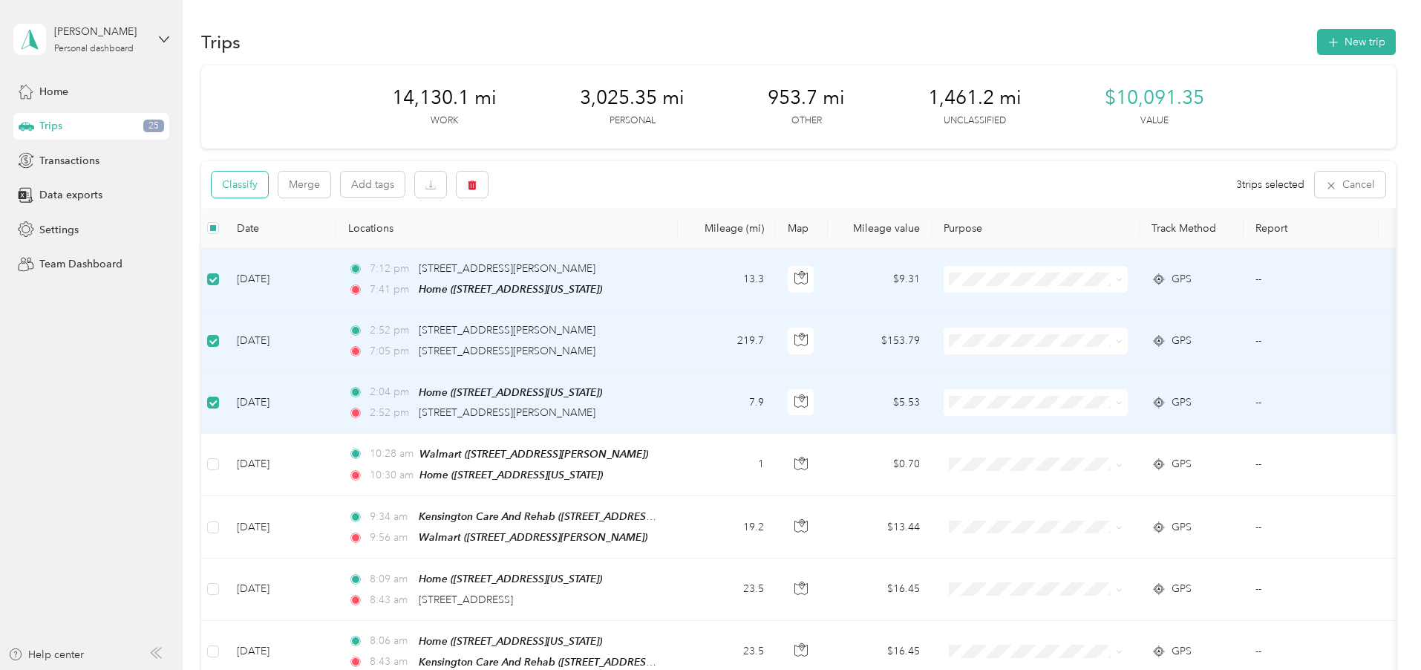
click at [268, 184] on button "Classify" at bounding box center [240, 184] width 56 height 26
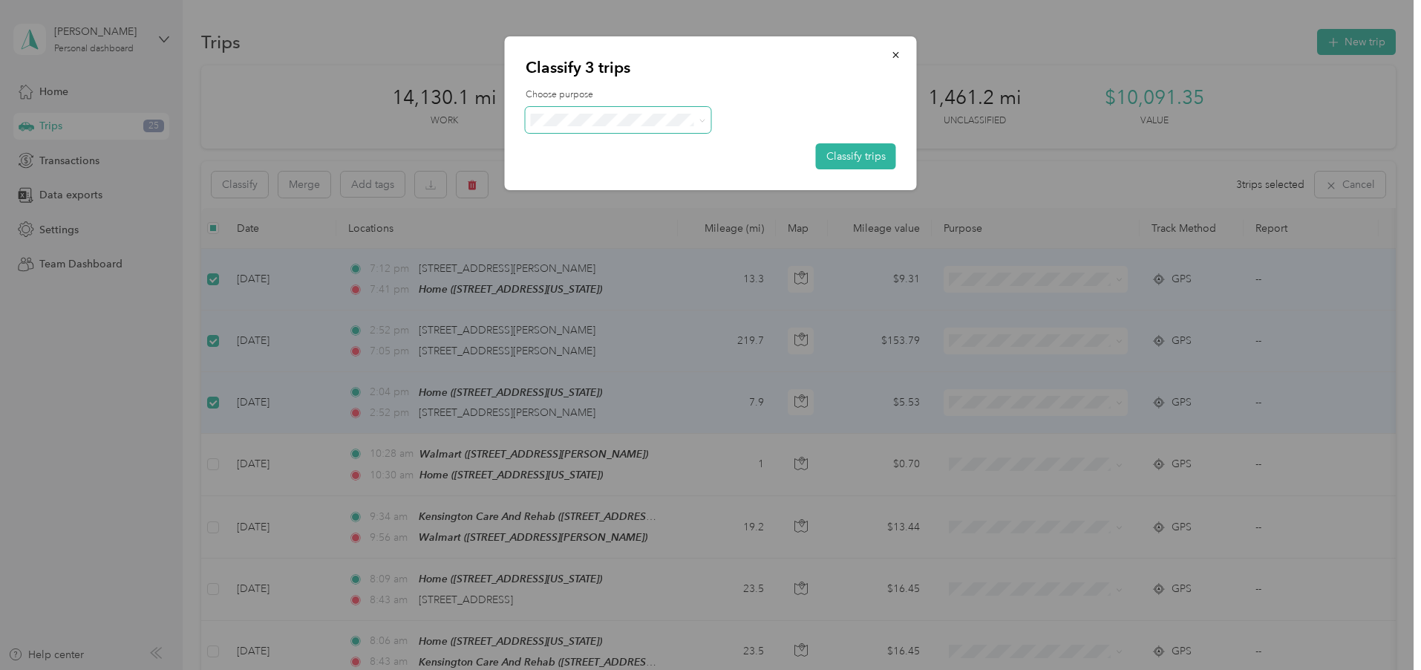
click at [572, 111] on span at bounding box center [619, 120] width 186 height 26
click at [567, 232] on span "SSB LLC" at bounding box center [631, 230] width 138 height 16
click at [863, 151] on button "Classify trips" at bounding box center [856, 156] width 80 height 26
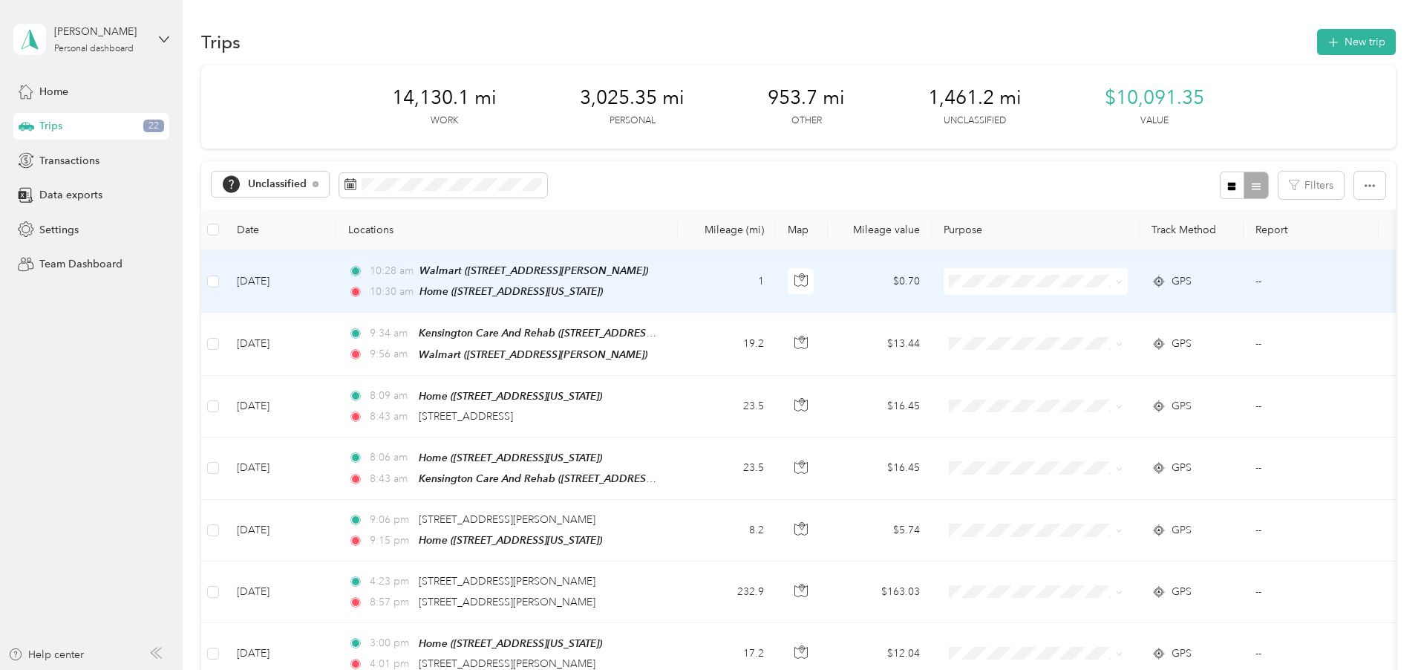
click at [1127, 273] on span at bounding box center [1035, 281] width 184 height 27
click at [1073, 336] on span "Personal" at bounding box center [1134, 339] width 163 height 19
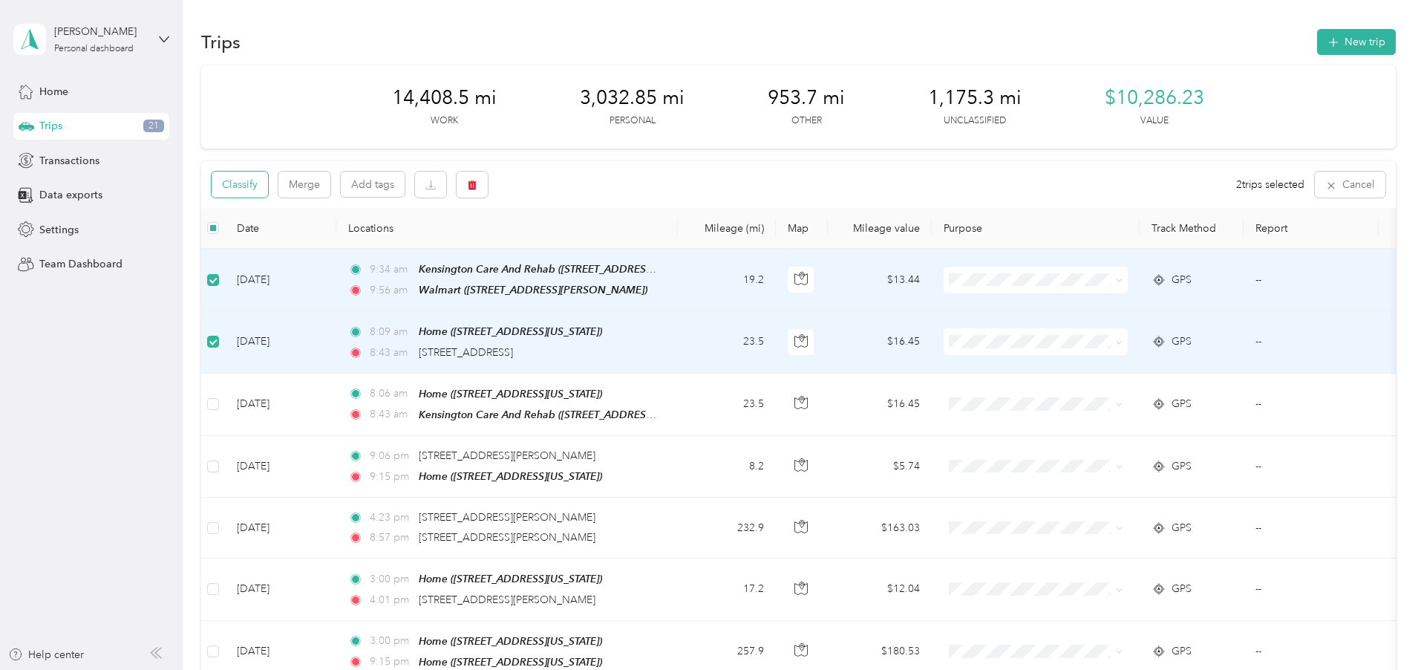
click at [268, 184] on button "Classify" at bounding box center [240, 184] width 56 height 26
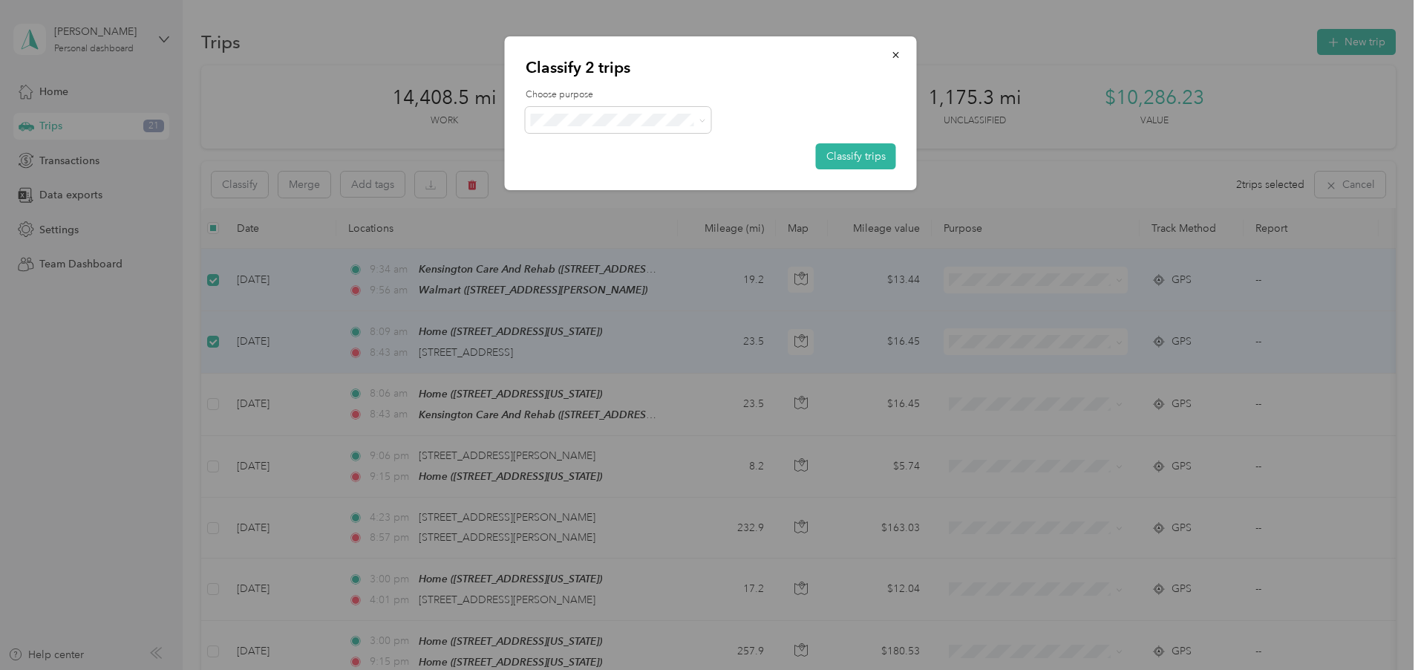
click at [570, 143] on span "Work" at bounding box center [631, 149] width 138 height 16
click at [833, 148] on button "Classify trips" at bounding box center [856, 156] width 80 height 26
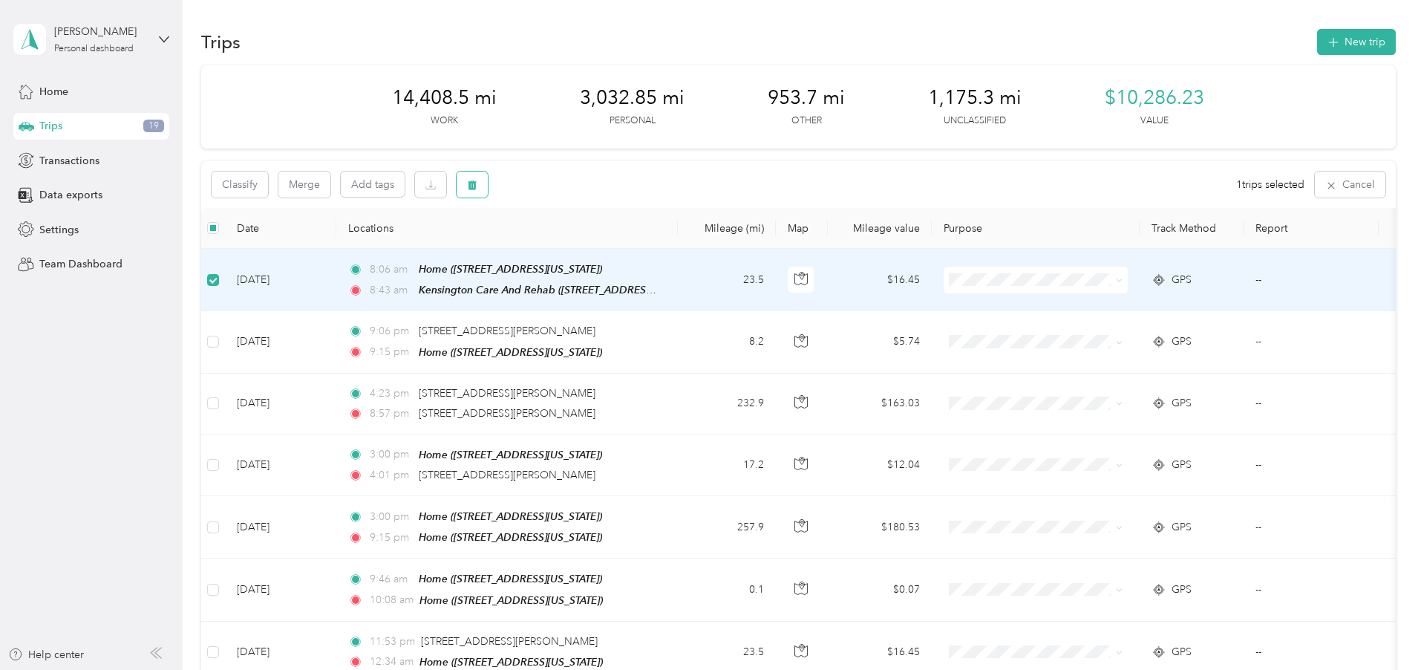
click at [477, 180] on span "button" at bounding box center [472, 184] width 10 height 13
click at [684, 242] on button "Yes" at bounding box center [681, 247] width 29 height 24
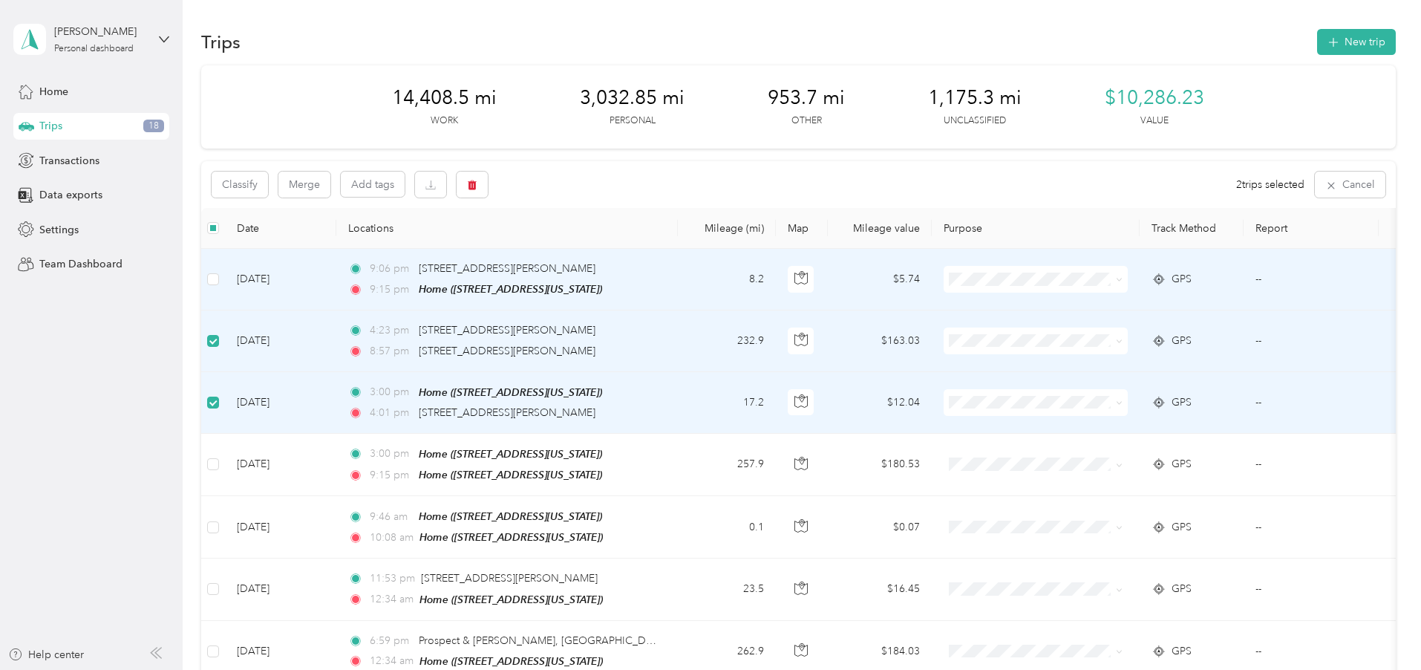
click at [225, 286] on td at bounding box center [213, 280] width 24 height 62
click at [268, 191] on button "Classify" at bounding box center [240, 184] width 56 height 26
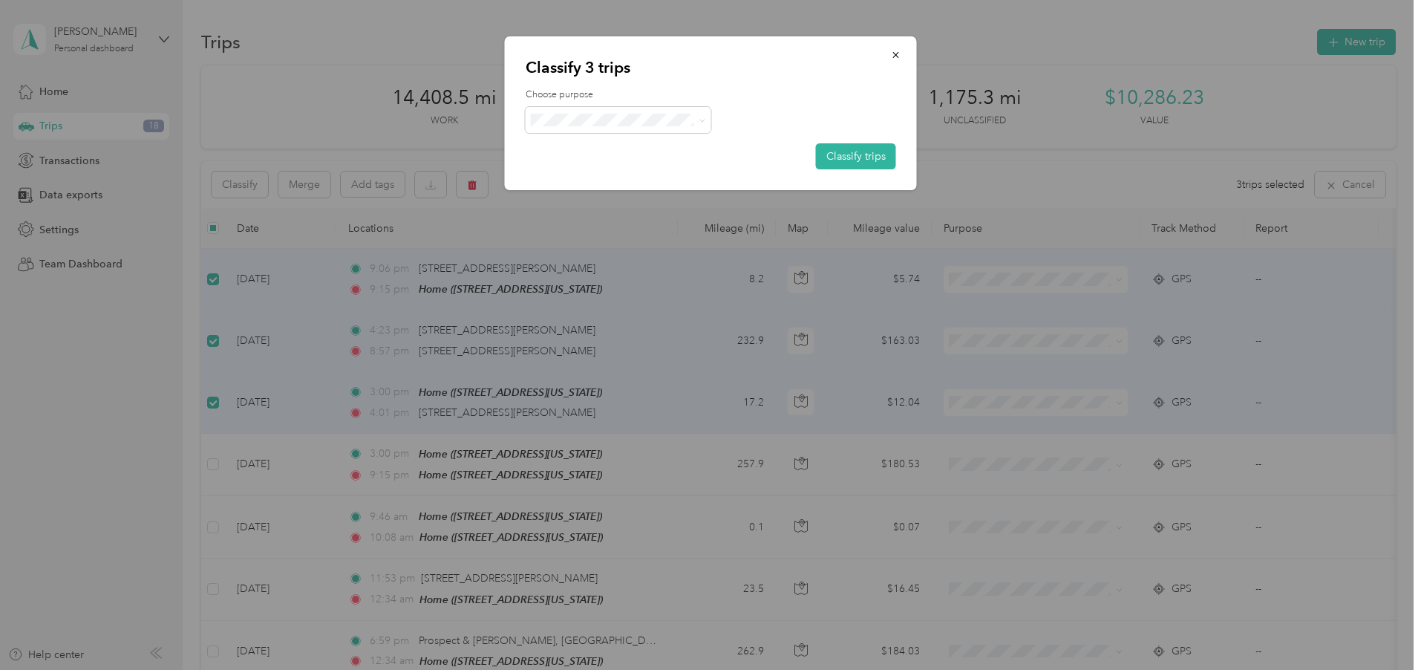
click at [582, 229] on span "SSB LLC" at bounding box center [631, 236] width 138 height 16
click at [866, 163] on button "Classify trips" at bounding box center [856, 156] width 80 height 26
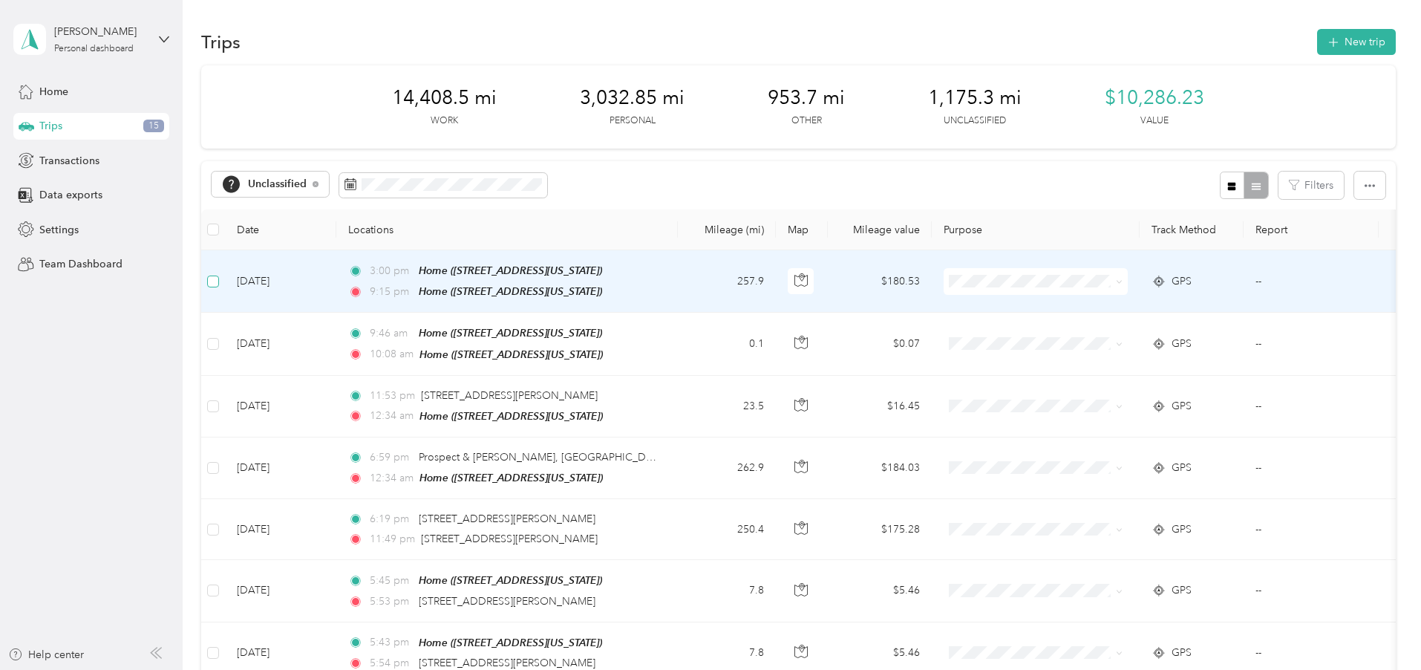
click at [219, 275] on label at bounding box center [213, 281] width 12 height 16
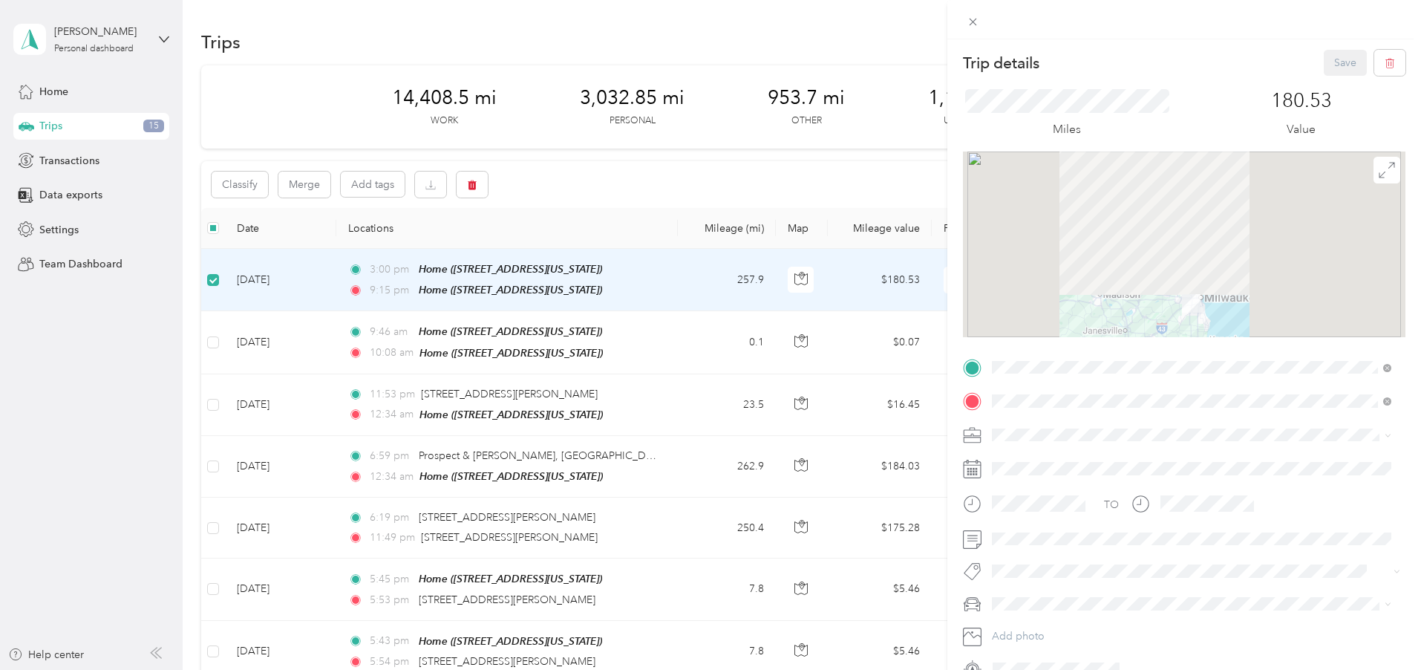
click at [565, 183] on div "Trip details Save This trip cannot be edited because it is either under review,…" at bounding box center [710, 335] width 1421 height 670
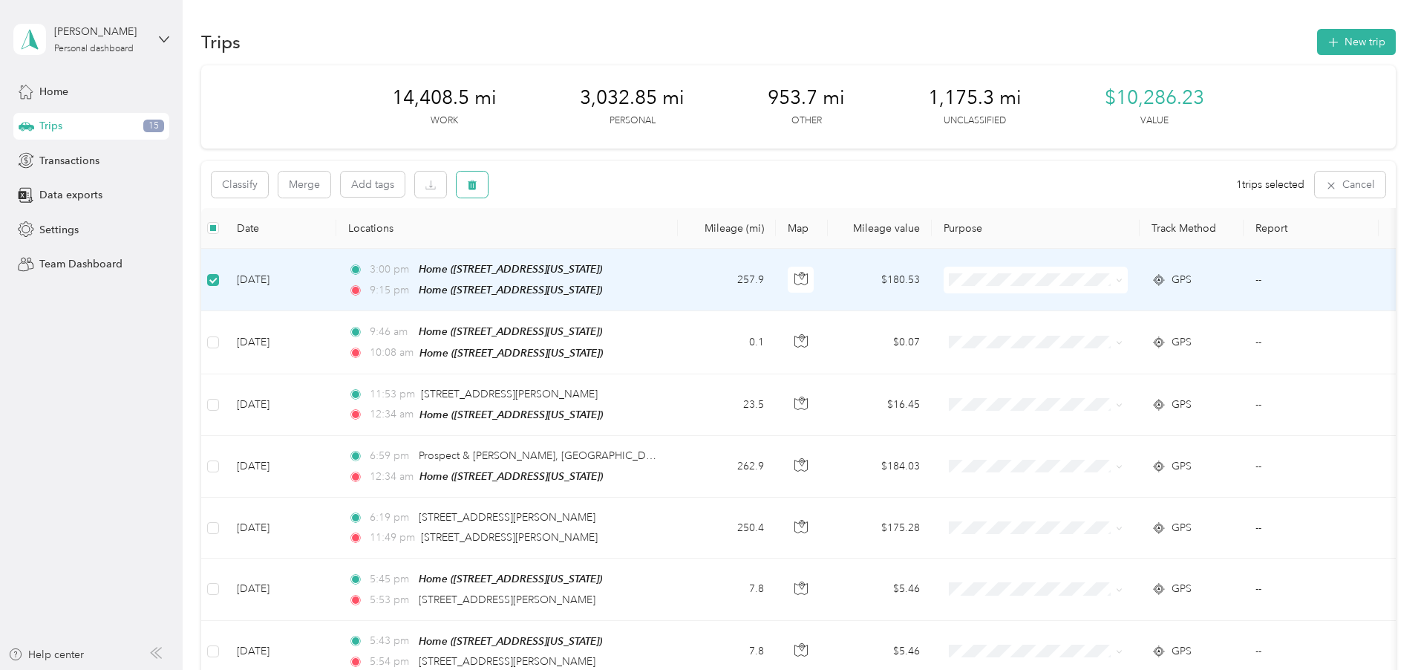
click at [488, 191] on button "button" at bounding box center [471, 184] width 31 height 26
click at [670, 240] on button "Yes" at bounding box center [681, 247] width 29 height 24
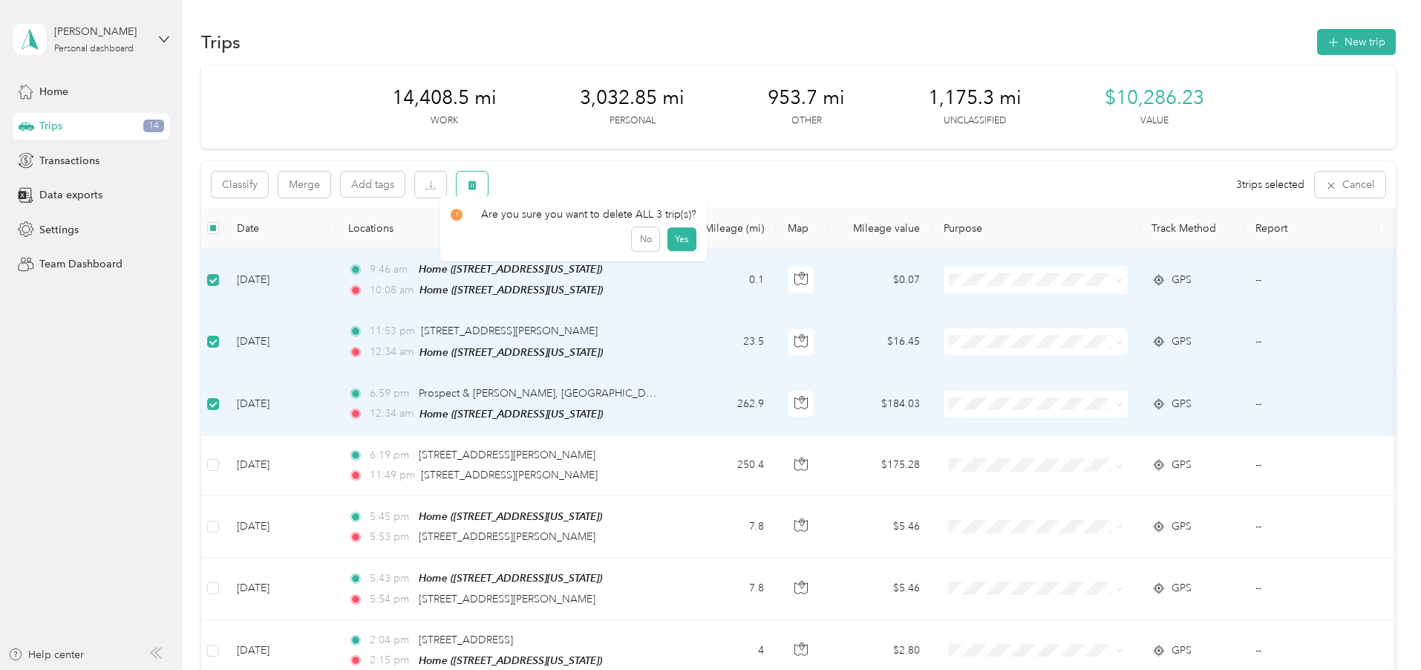
click at [477, 178] on span "button" at bounding box center [472, 184] width 10 height 13
click at [669, 246] on button "Yes" at bounding box center [681, 247] width 29 height 24
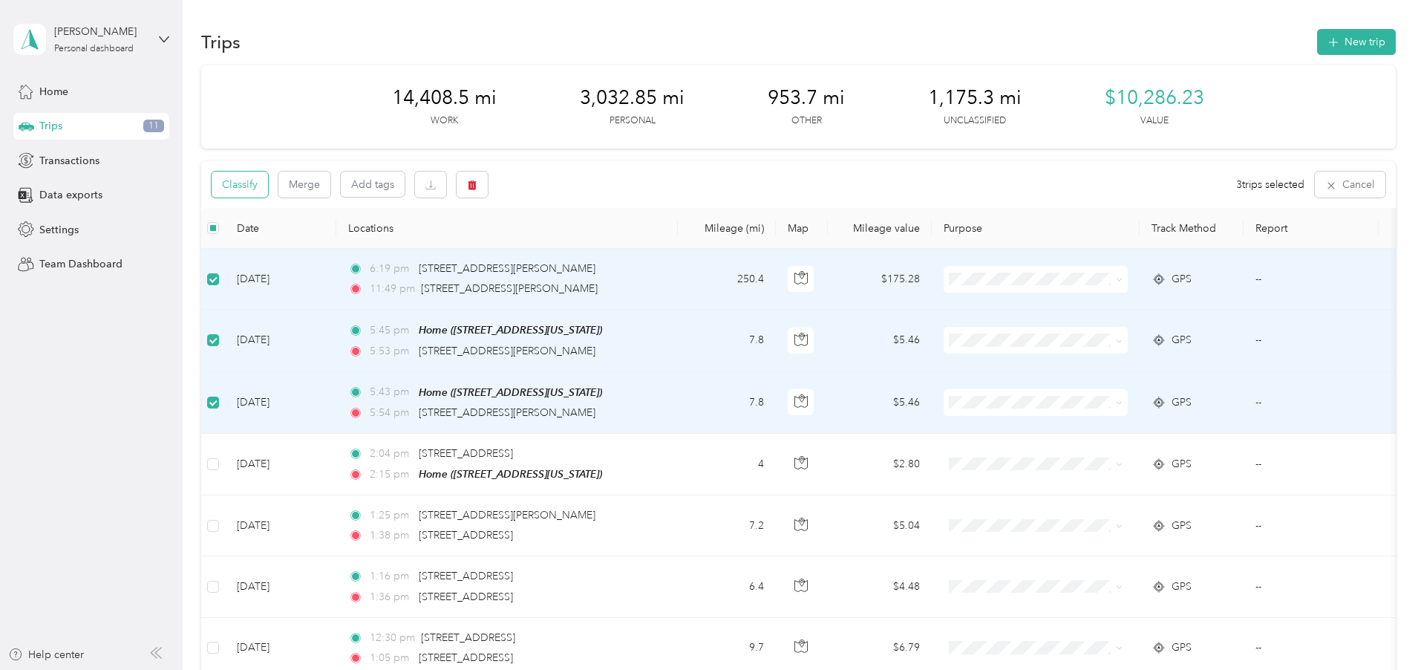
click at [268, 188] on button "Classify" at bounding box center [240, 184] width 56 height 26
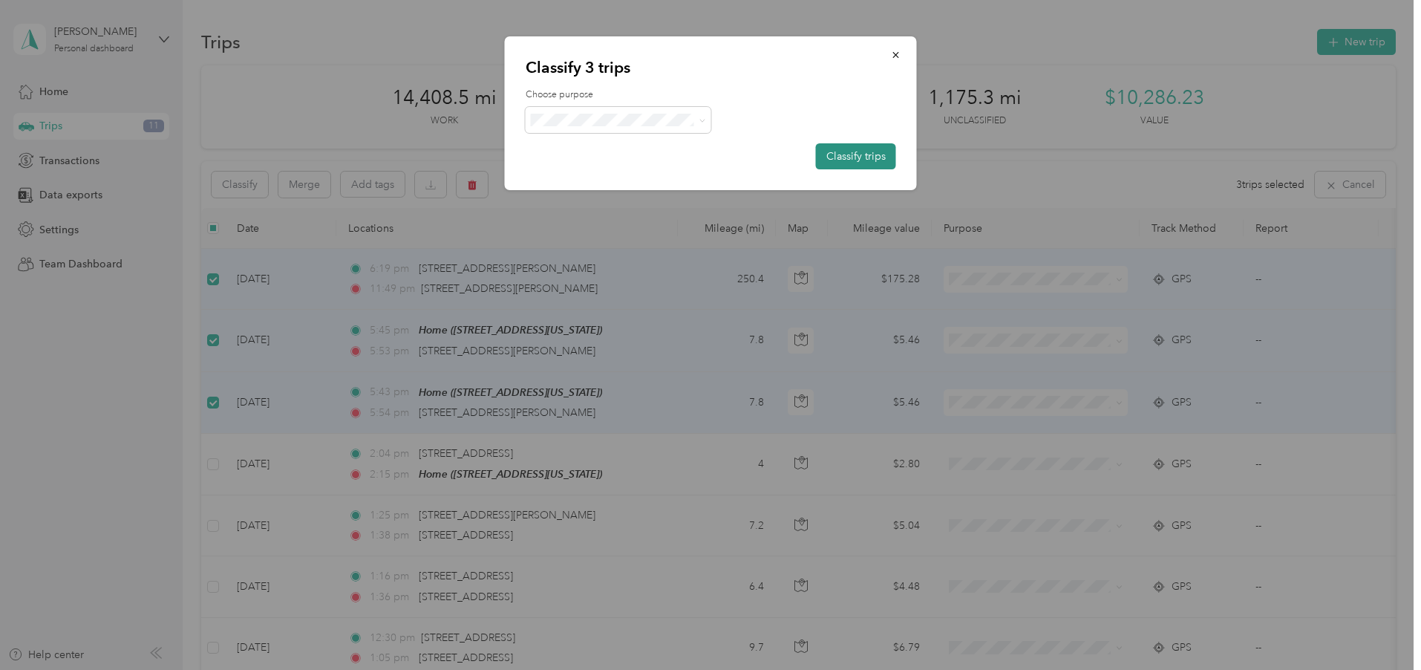
click at [848, 161] on button "Classify trips" at bounding box center [856, 156] width 80 height 26
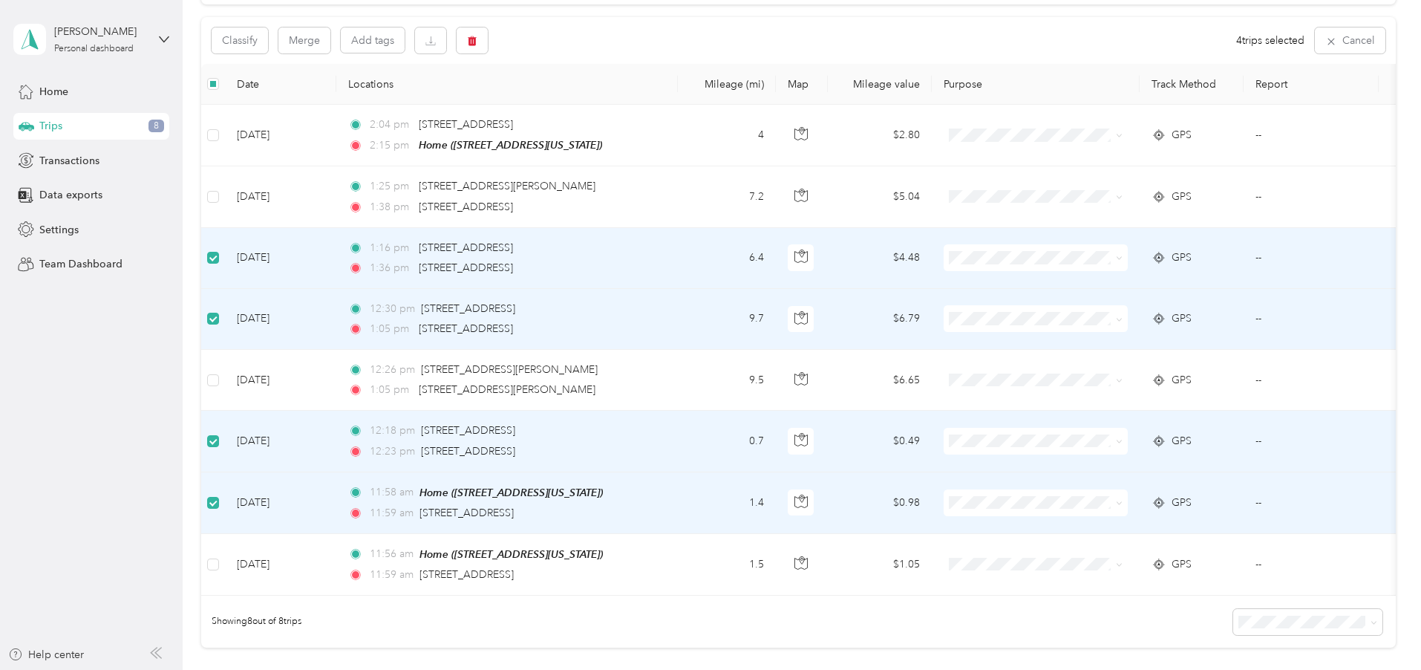
scroll to position [144, 0]
click at [477, 39] on icon "button" at bounding box center [472, 41] width 9 height 10
click at [669, 97] on button "Yes" at bounding box center [681, 103] width 29 height 24
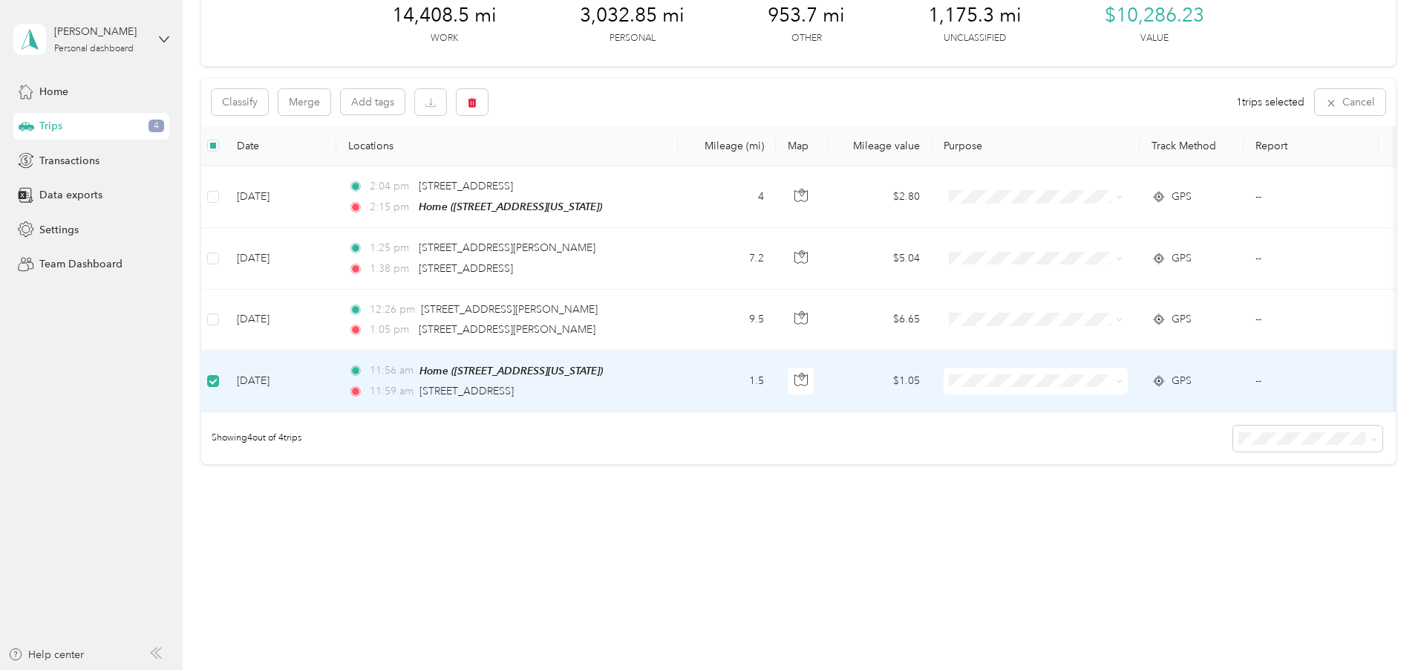
scroll to position [90, 0]
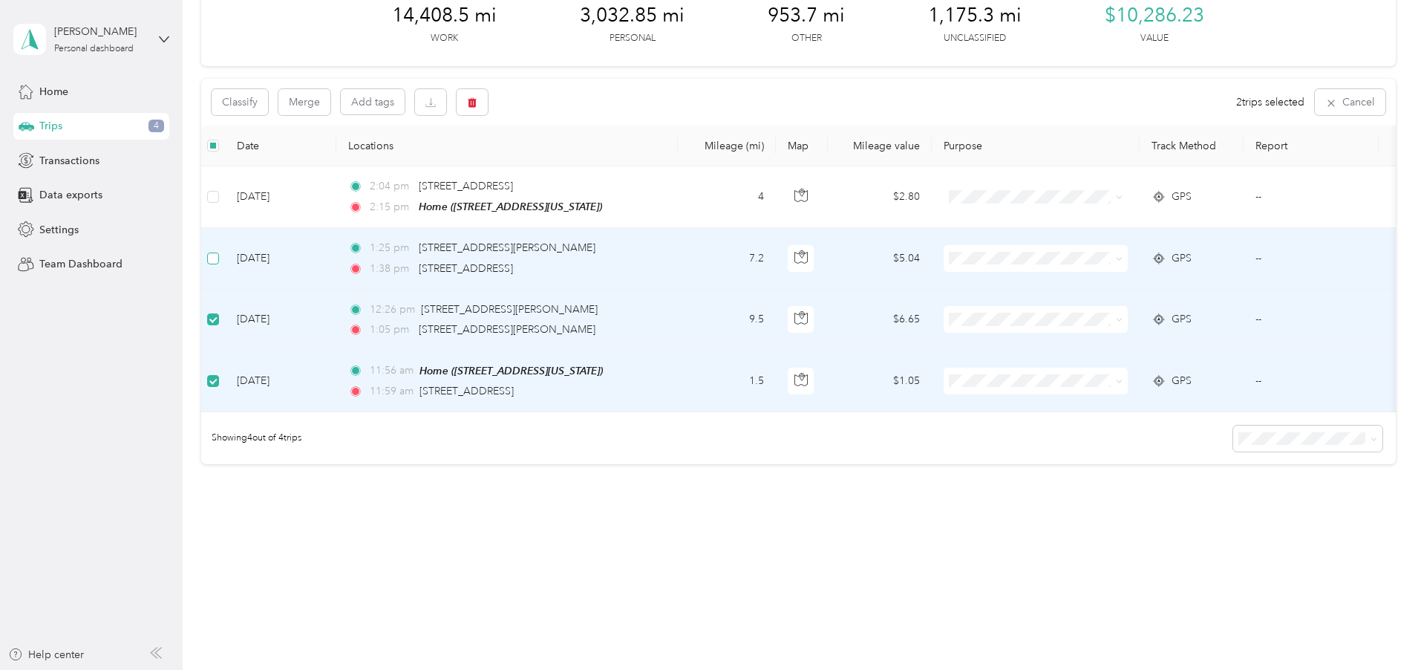
click at [219, 250] on label at bounding box center [213, 258] width 12 height 16
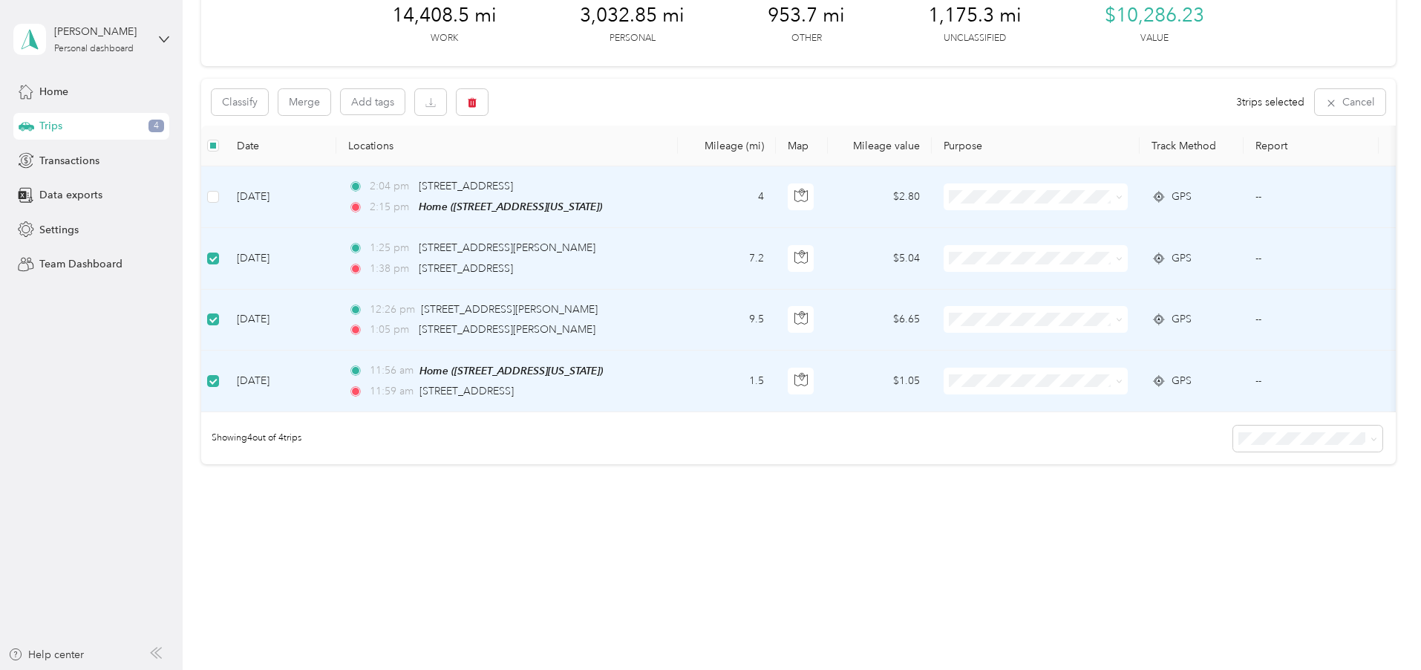
click at [225, 180] on td at bounding box center [213, 197] width 24 height 62
click at [268, 94] on button "Classify" at bounding box center [240, 102] width 56 height 26
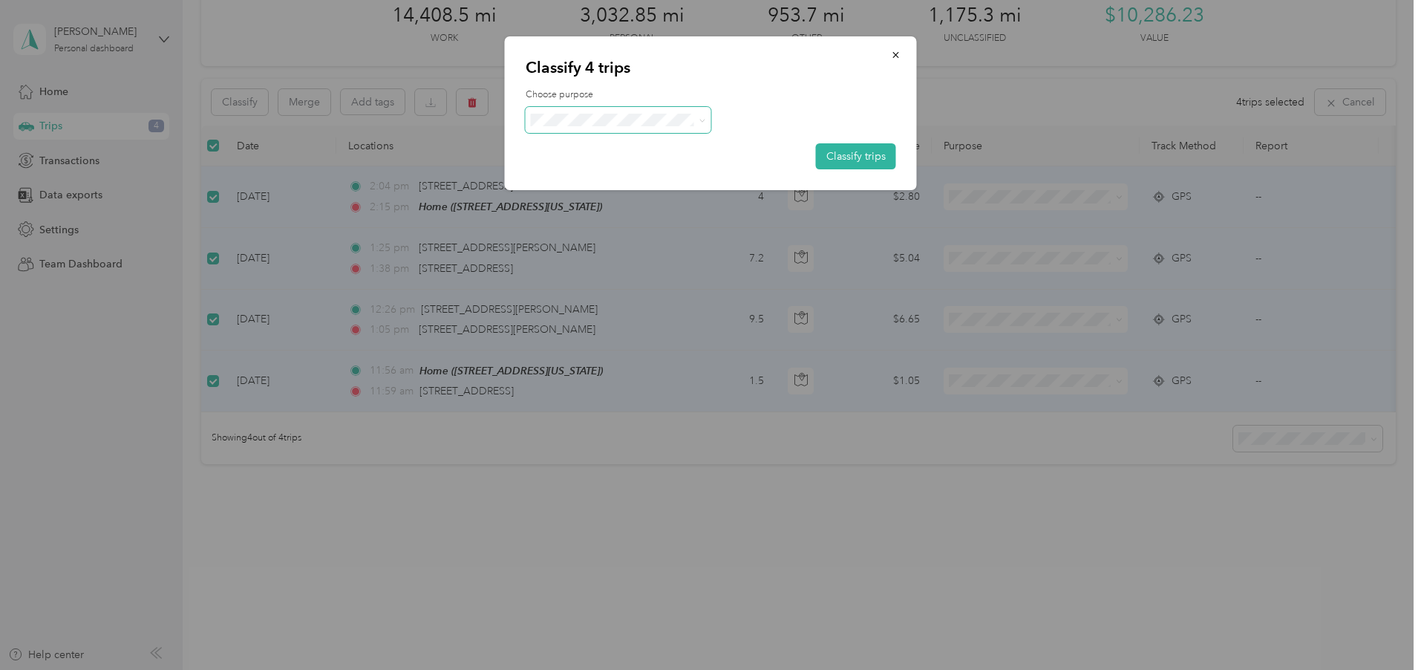
click at [590, 126] on span at bounding box center [619, 120] width 186 height 26
click at [586, 176] on span "Personal" at bounding box center [631, 171] width 138 height 16
click at [845, 150] on button "Classify trips" at bounding box center [856, 156] width 80 height 26
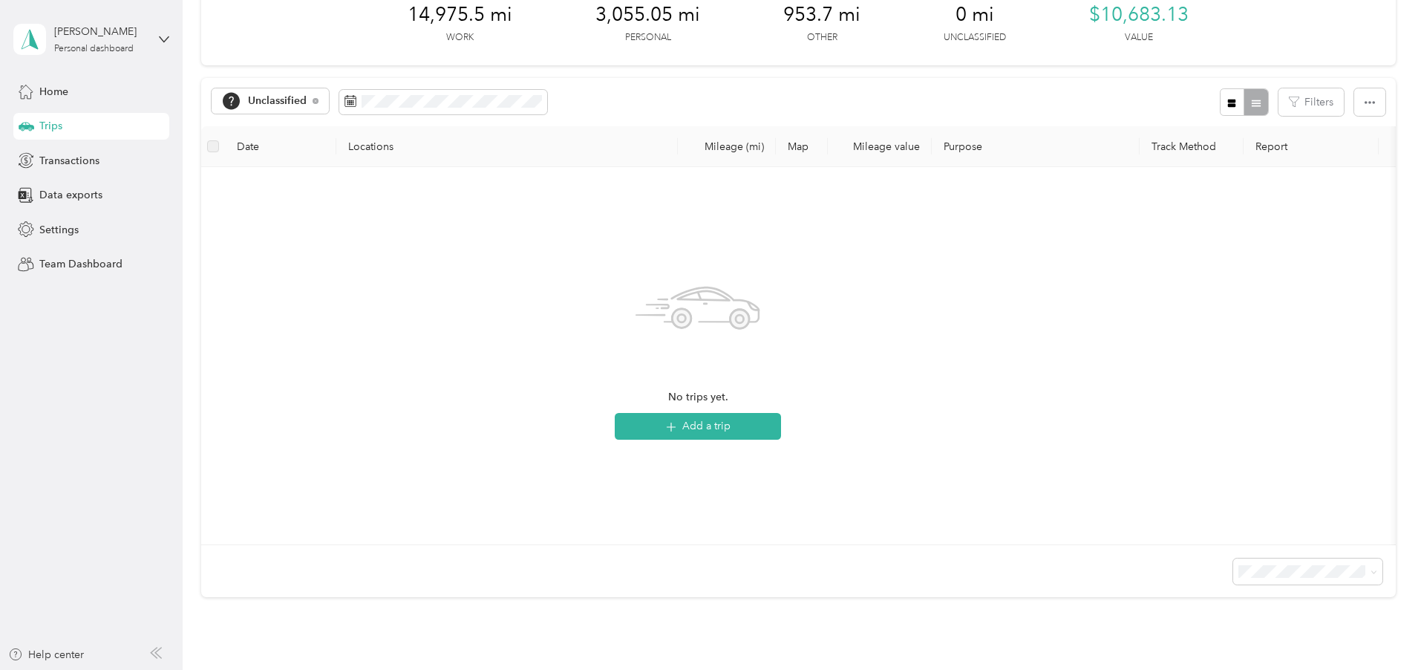
scroll to position [0, 0]
